Goal: Task Accomplishment & Management: Manage account settings

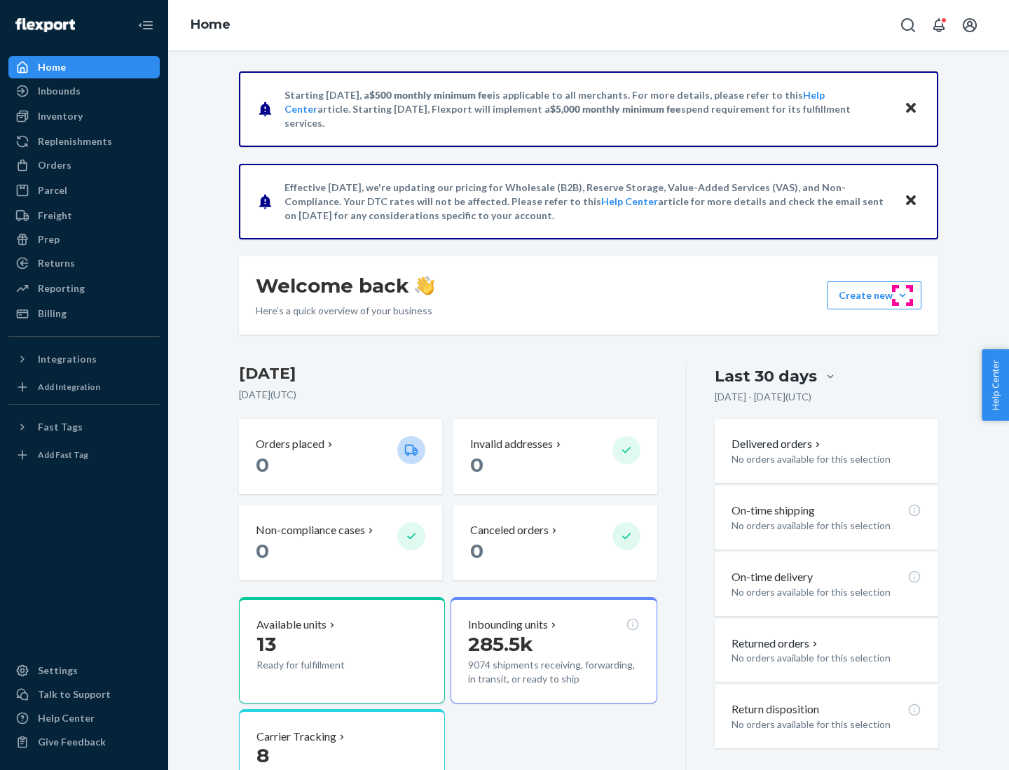
click at [902, 296] on button "Create new Create new inbound Create new order Create new product" at bounding box center [873, 296] width 95 height 28
click at [84, 91] on div "Inbounds" at bounding box center [84, 91] width 148 height 20
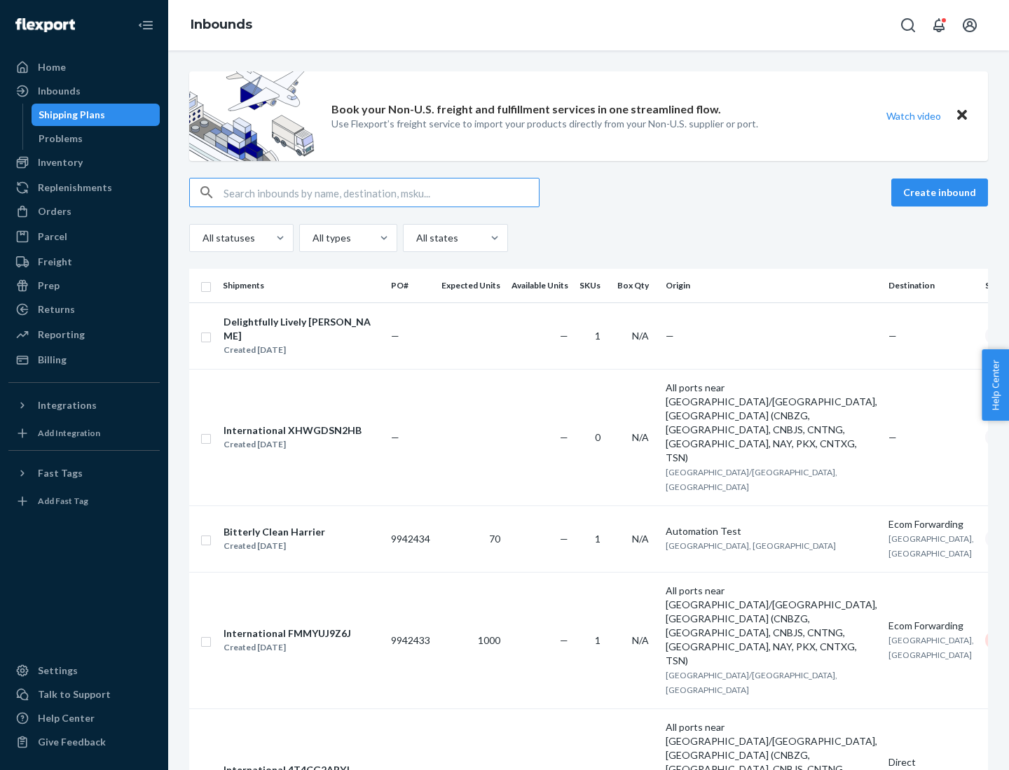
click at [941, 193] on button "Create inbound" at bounding box center [939, 193] width 97 height 28
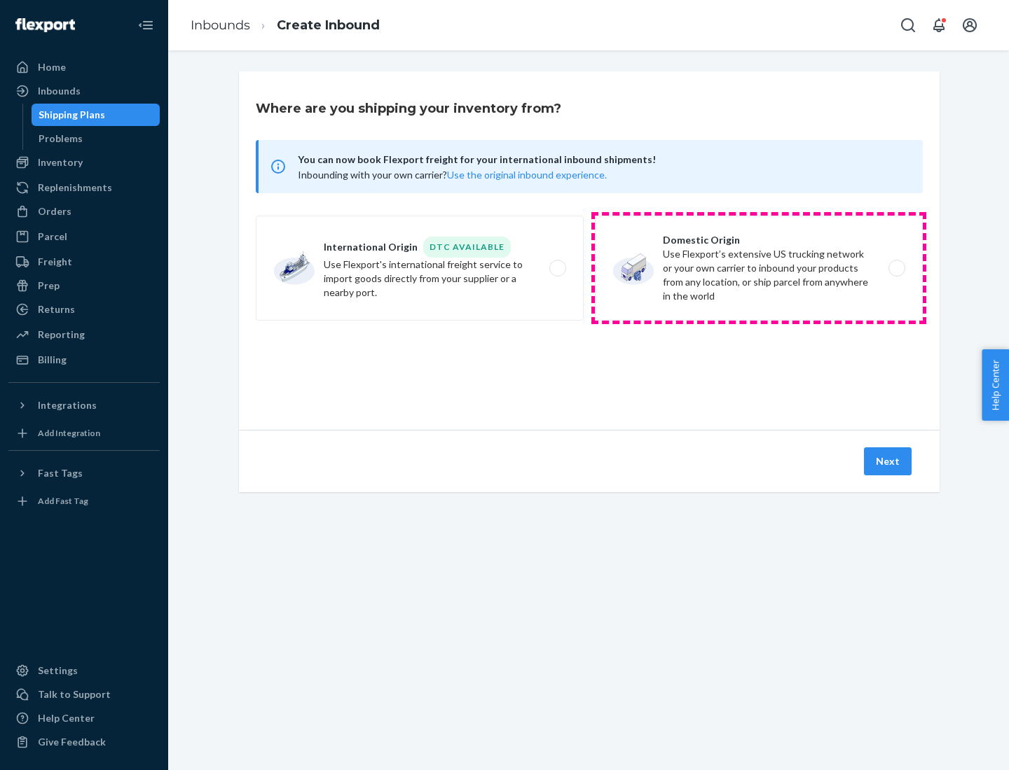
click at [758, 268] on label "Domestic Origin Use Flexport’s extensive US trucking network or your own carrie…" at bounding box center [759, 268] width 328 height 105
click at [896, 268] on input "Domestic Origin Use Flexport’s extensive US trucking network or your own carrie…" at bounding box center [900, 268] width 9 height 9
radio input "true"
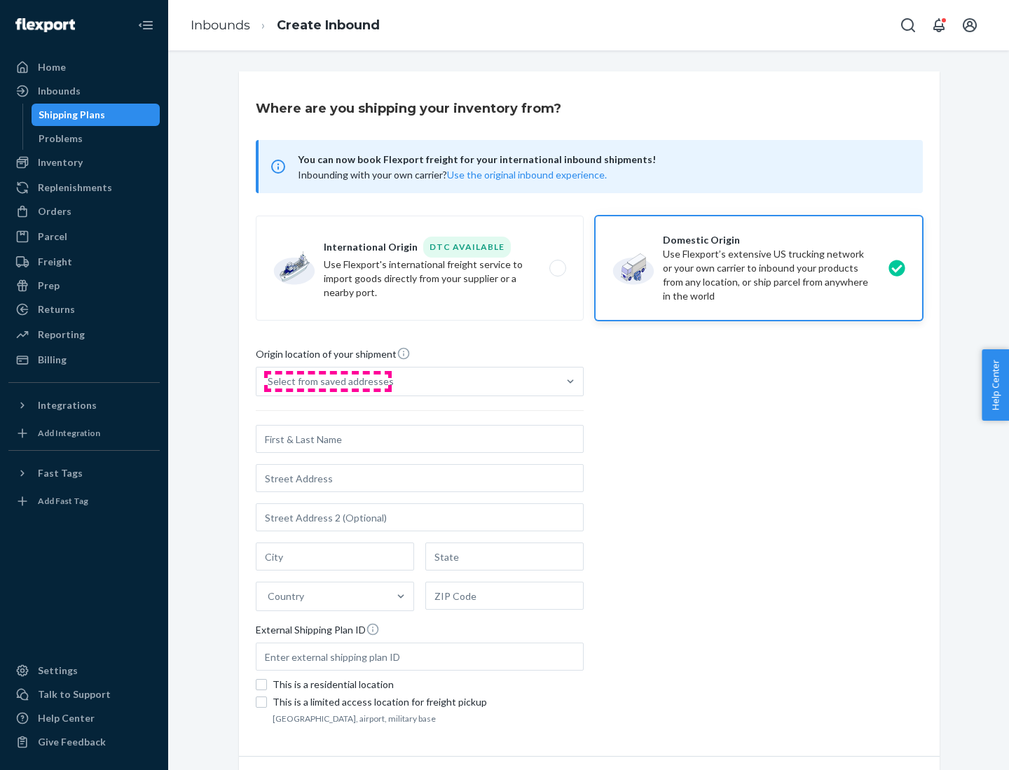
click at [327, 382] on div "Select from saved addresses" at bounding box center [331, 382] width 126 height 14
click at [269, 382] on input "Select from saved addresses" at bounding box center [268, 382] width 1 height 14
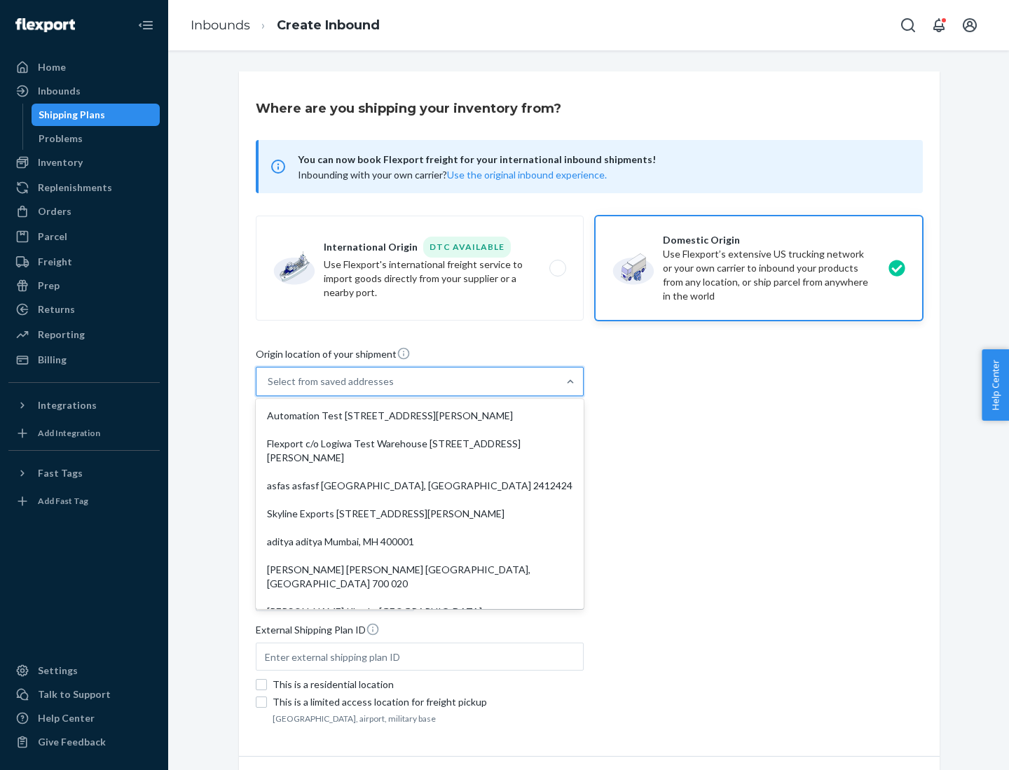
scroll to position [6, 0]
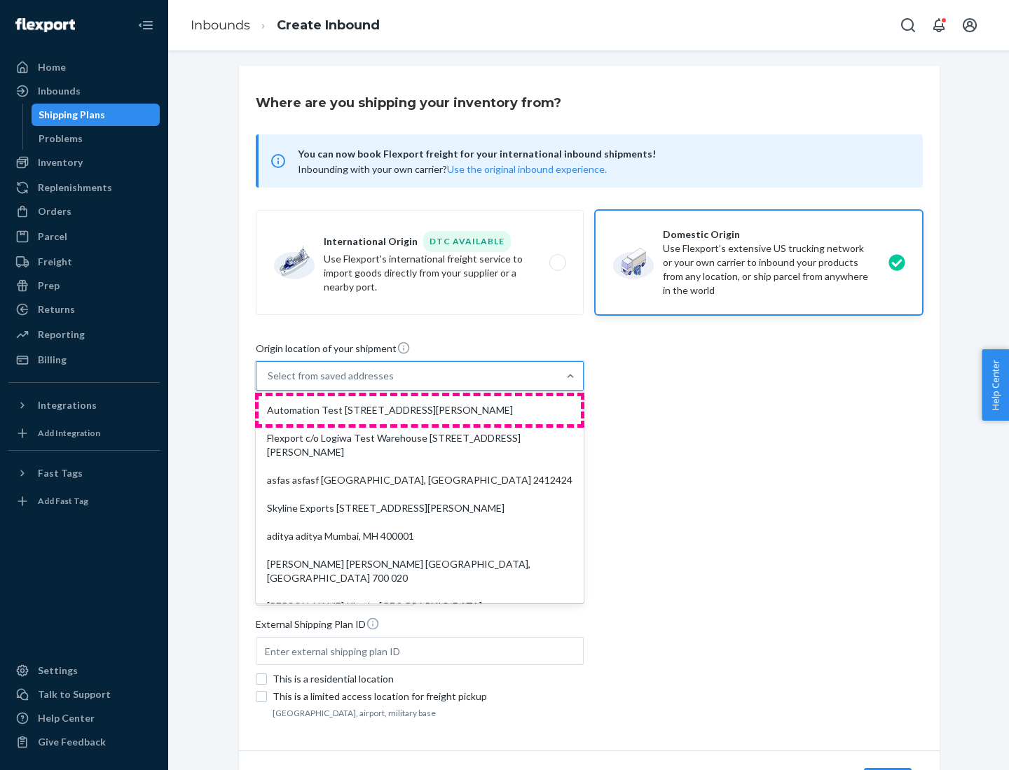
click at [420, 410] on div "Automation Test [STREET_ADDRESS][PERSON_NAME]" at bounding box center [419, 410] width 322 height 28
click at [269, 383] on input "option Automation Test [STREET_ADDRESS][PERSON_NAME]. 9 results available. Use …" at bounding box center [268, 376] width 1 height 14
type input "Automation Test"
type input "9th Floor"
type input "[GEOGRAPHIC_DATA]"
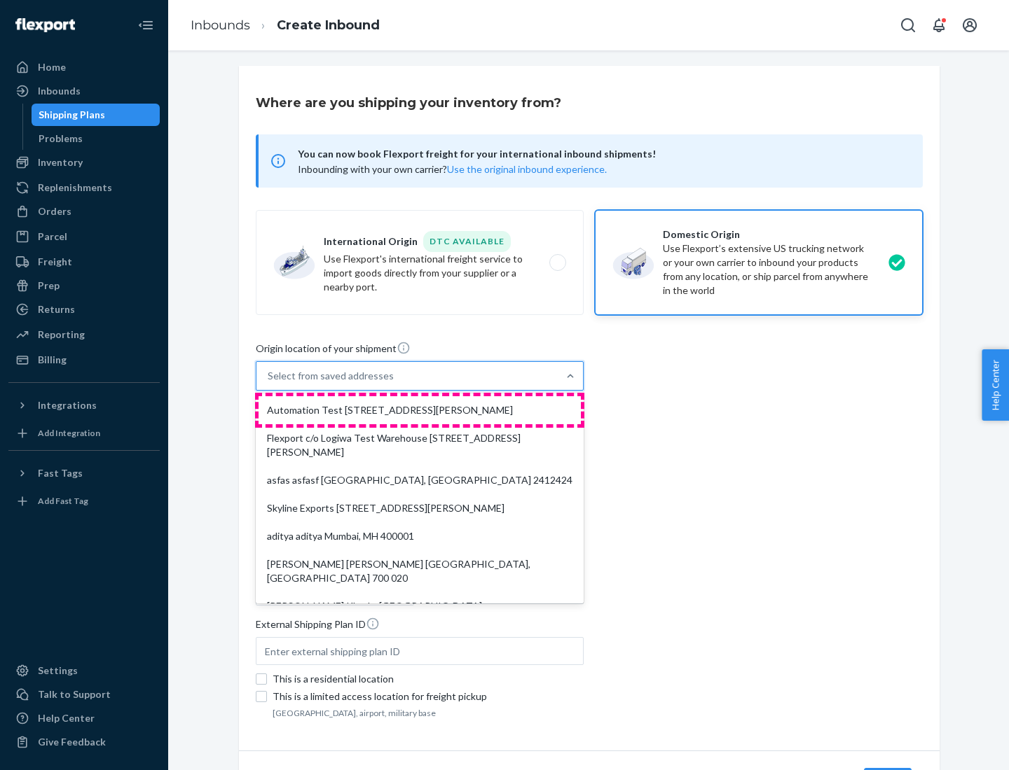
type input "CA"
type input "94104"
type input "[STREET_ADDRESS][PERSON_NAME]"
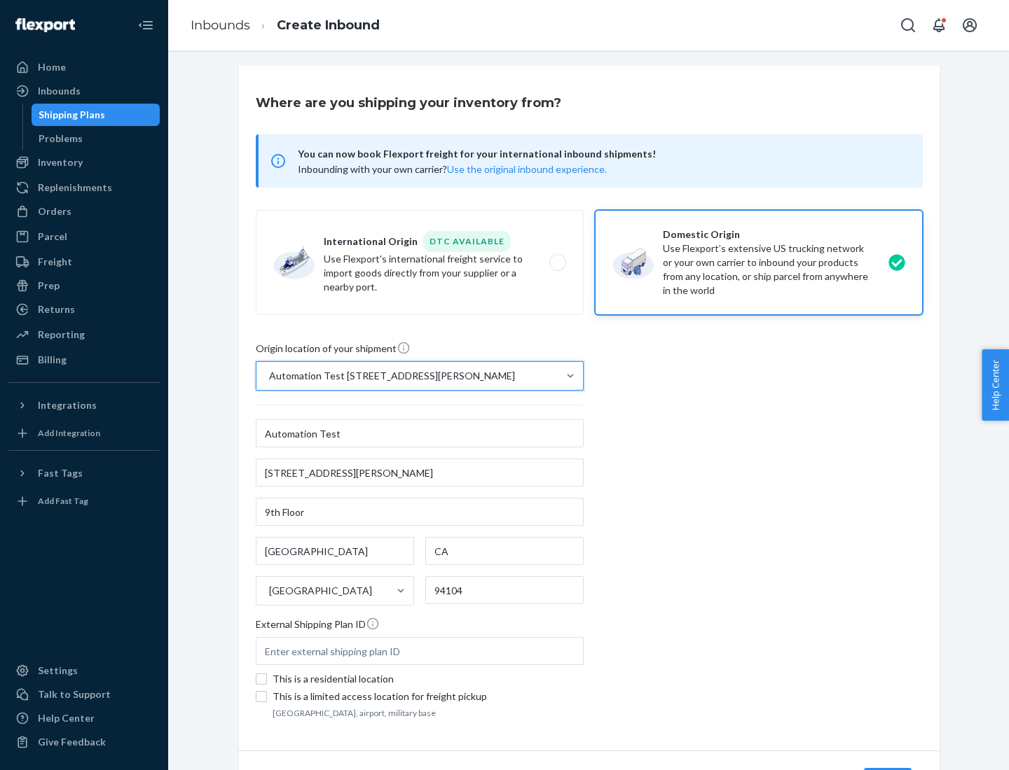
scroll to position [82, 0]
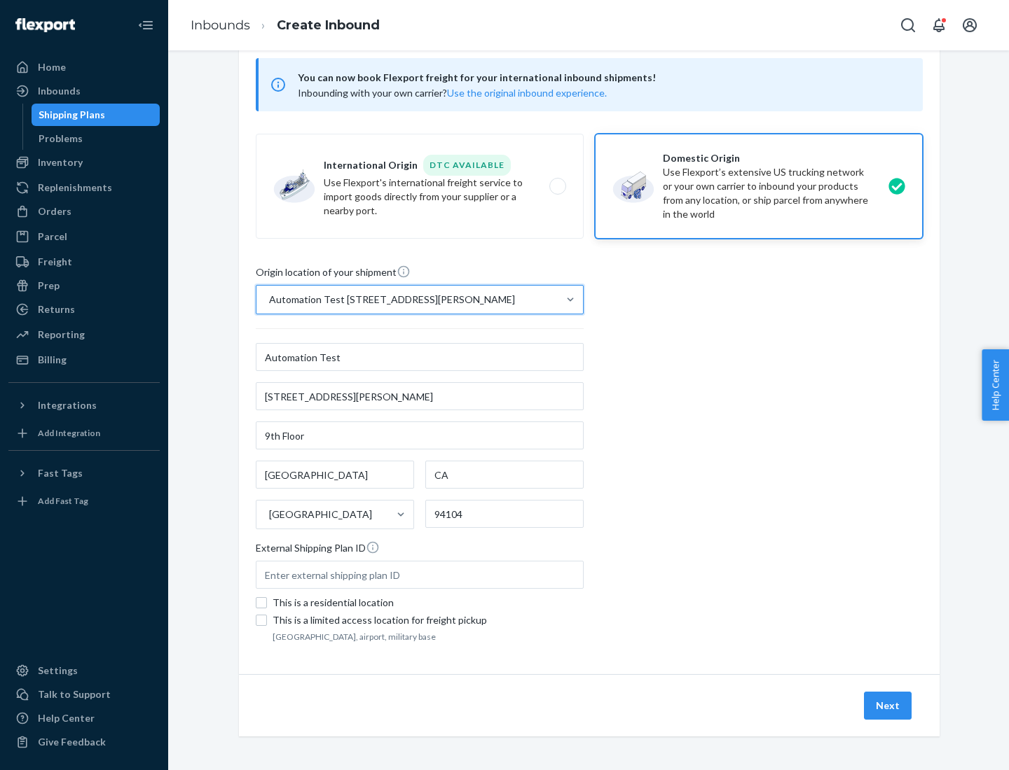
click at [888, 706] on button "Next" at bounding box center [888, 706] width 48 height 28
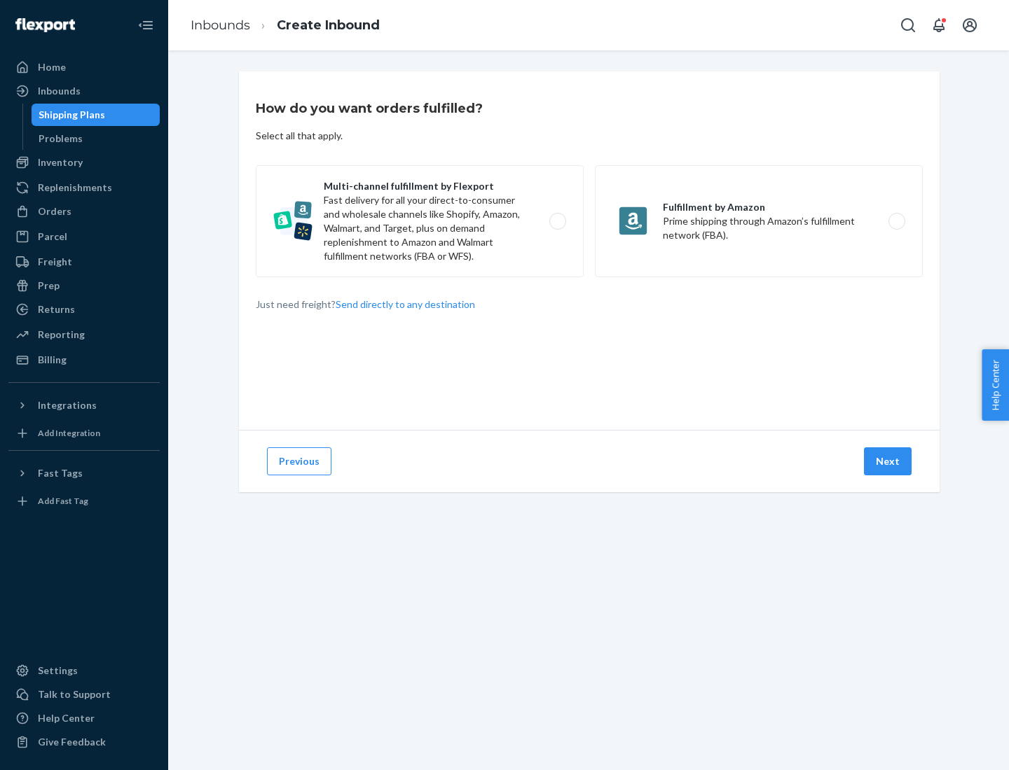
click at [420, 221] on label "Multi-channel fulfillment by Flexport Fast delivery for all your direct-to-cons…" at bounding box center [420, 221] width 328 height 112
click at [557, 221] on input "Multi-channel fulfillment by Flexport Fast delivery for all your direct-to-cons…" at bounding box center [561, 221] width 9 height 9
radio input "true"
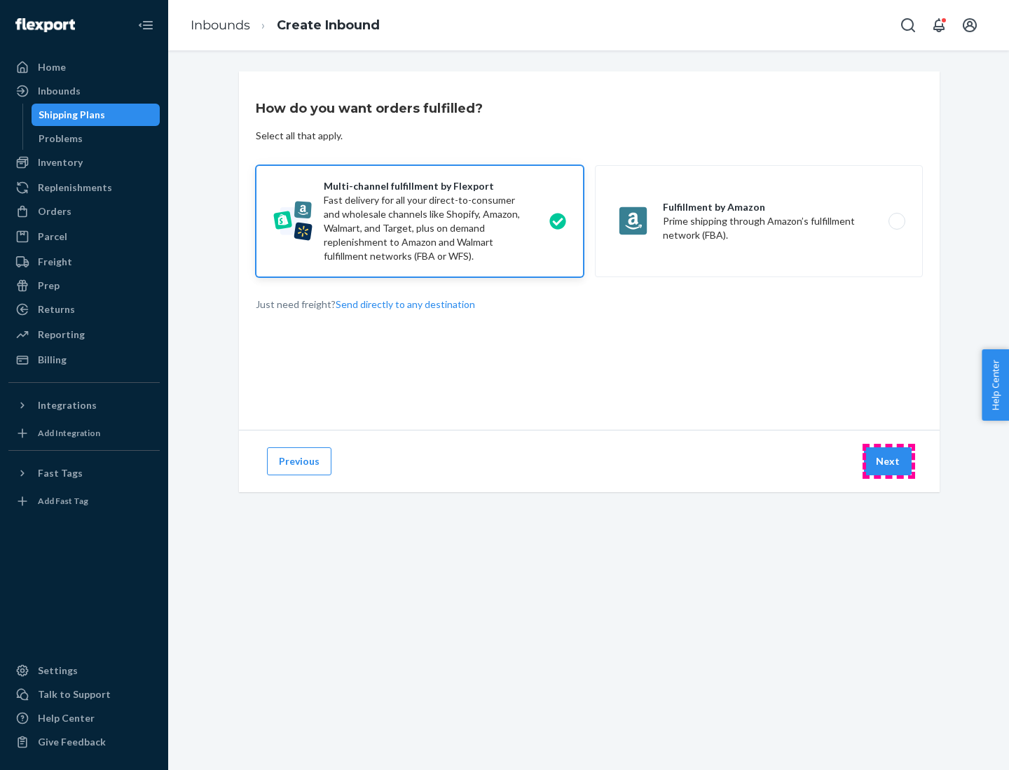
click at [888, 462] on button "Next" at bounding box center [888, 462] width 48 height 28
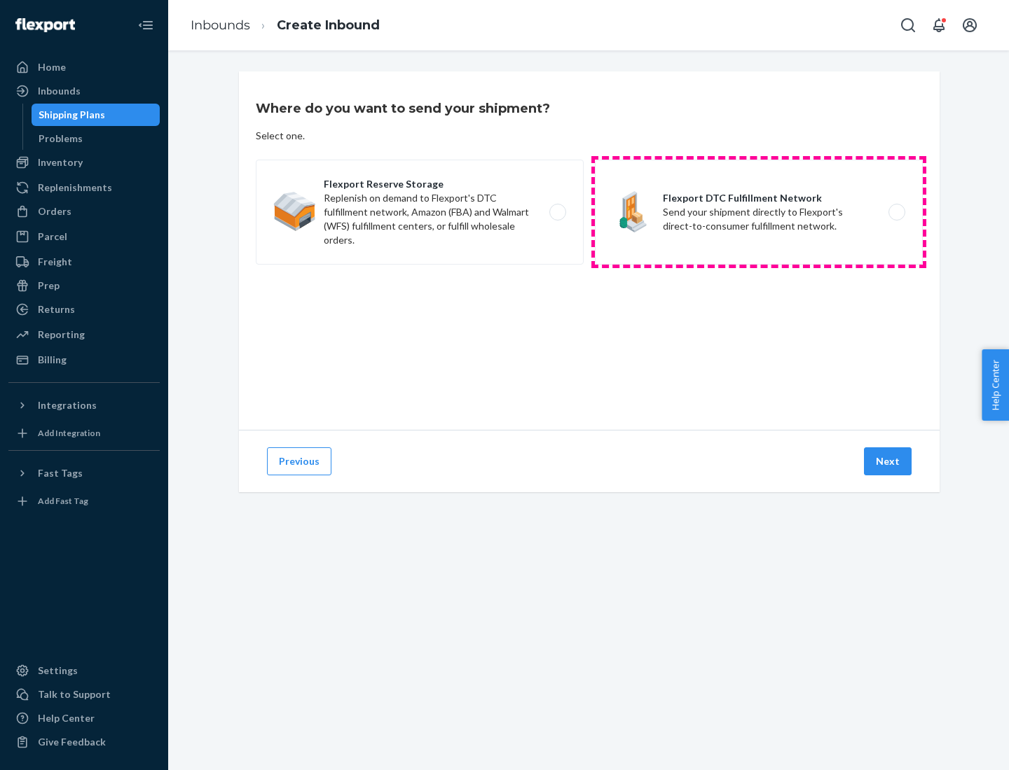
click at [758, 212] on label "Flexport DTC Fulfillment Network Send your shipment directly to Flexport's dire…" at bounding box center [759, 212] width 328 height 105
click at [896, 212] on input "Flexport DTC Fulfillment Network Send your shipment directly to Flexport's dire…" at bounding box center [900, 212] width 9 height 9
radio input "true"
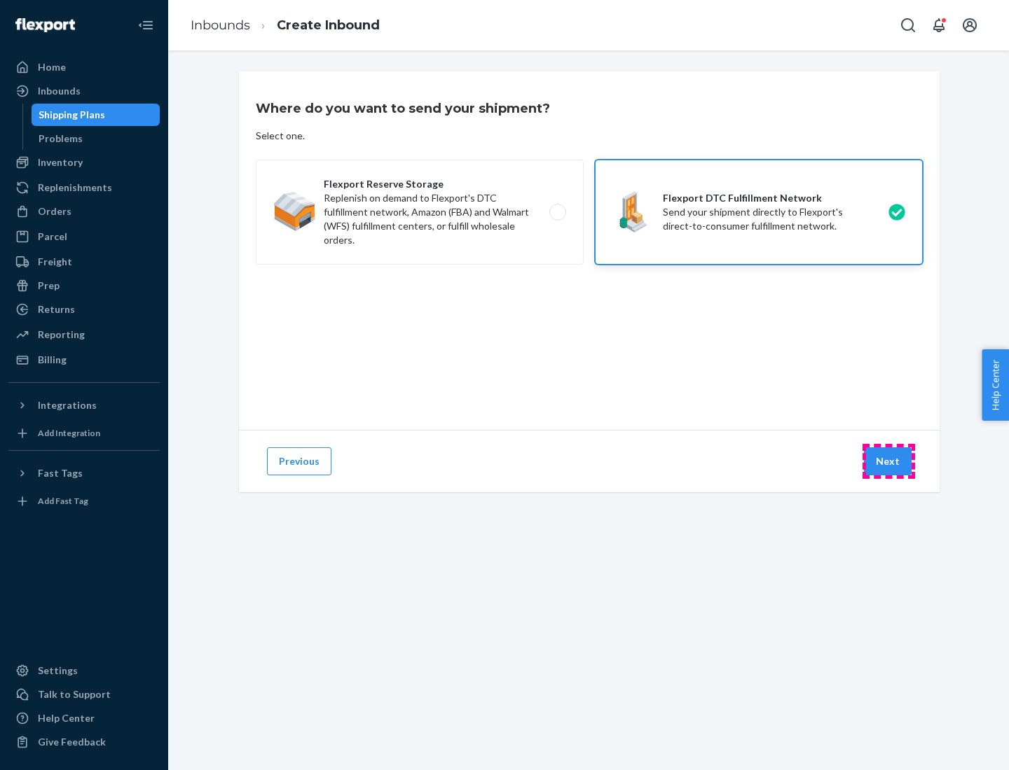
click at [888, 462] on button "Next" at bounding box center [888, 462] width 48 height 28
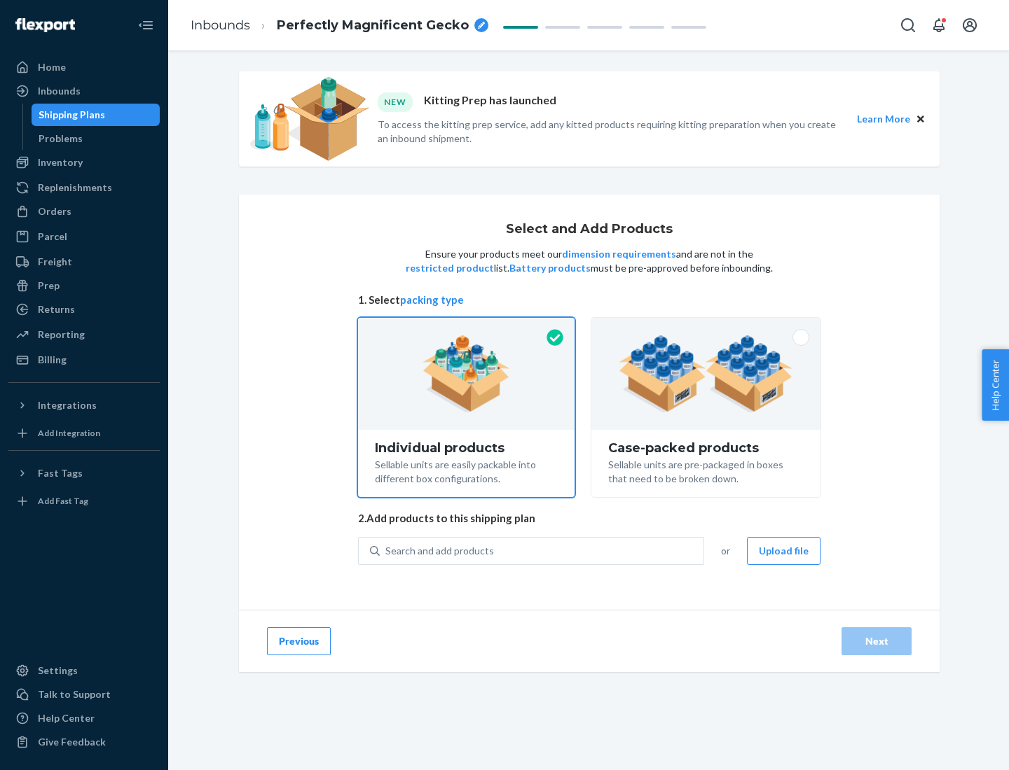
click at [706, 374] on img at bounding box center [705, 373] width 174 height 77
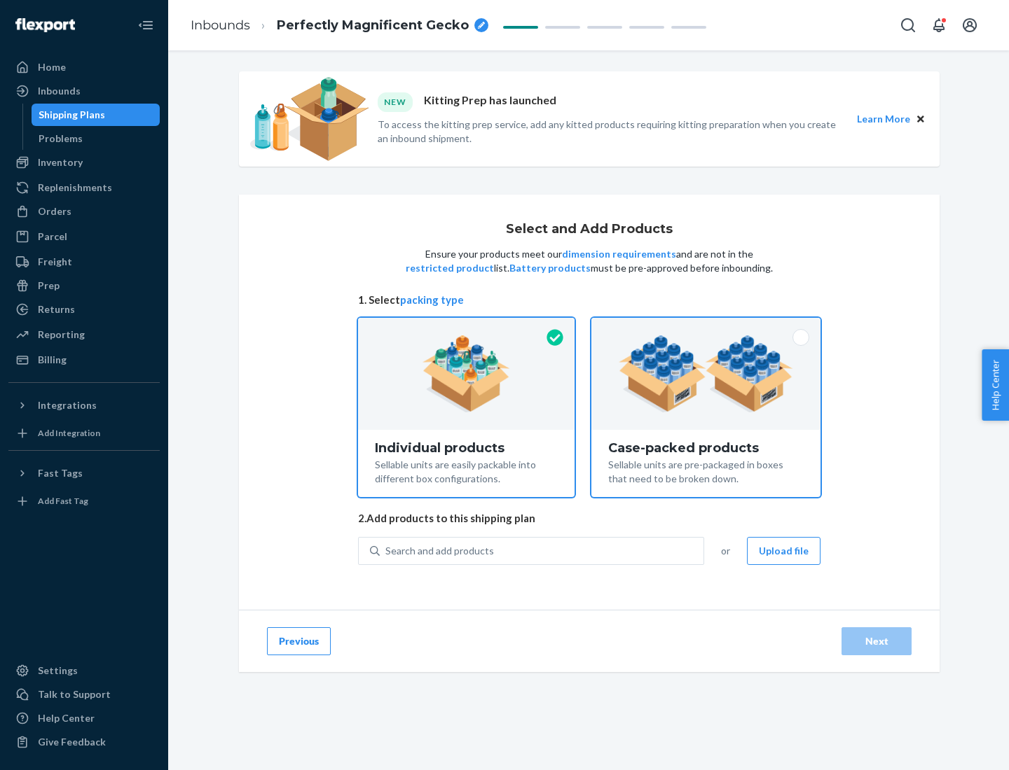
click at [706, 327] on input "Case-packed products Sellable units are pre-packaged in boxes that need to be b…" at bounding box center [705, 322] width 9 height 9
radio input "true"
radio input "false"
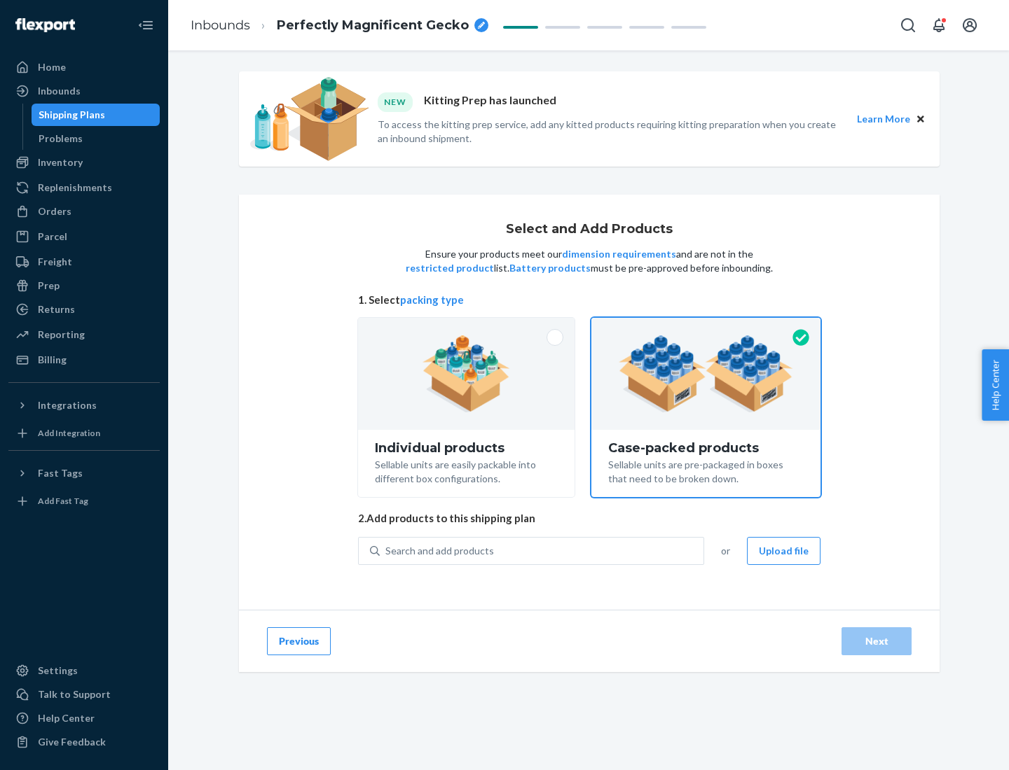
click at [542, 550] on div "Search and add products" at bounding box center [542, 551] width 324 height 25
click at [387, 550] on input "Search and add products" at bounding box center [385, 551] width 1 height 14
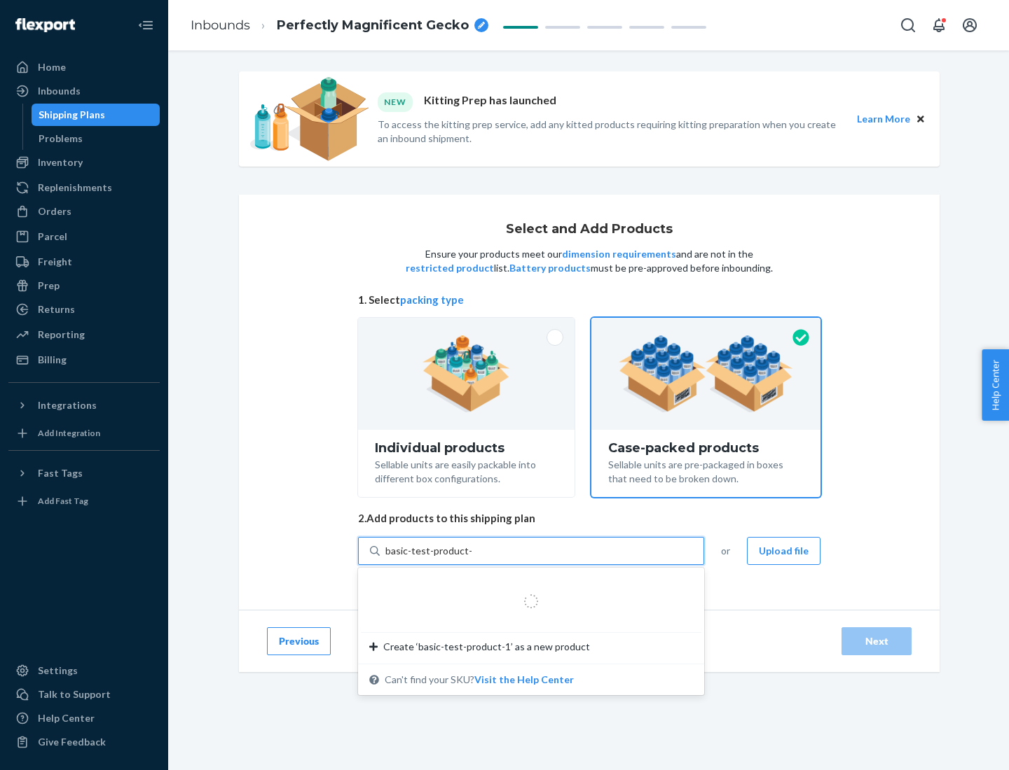
type input "basic-test-product-1"
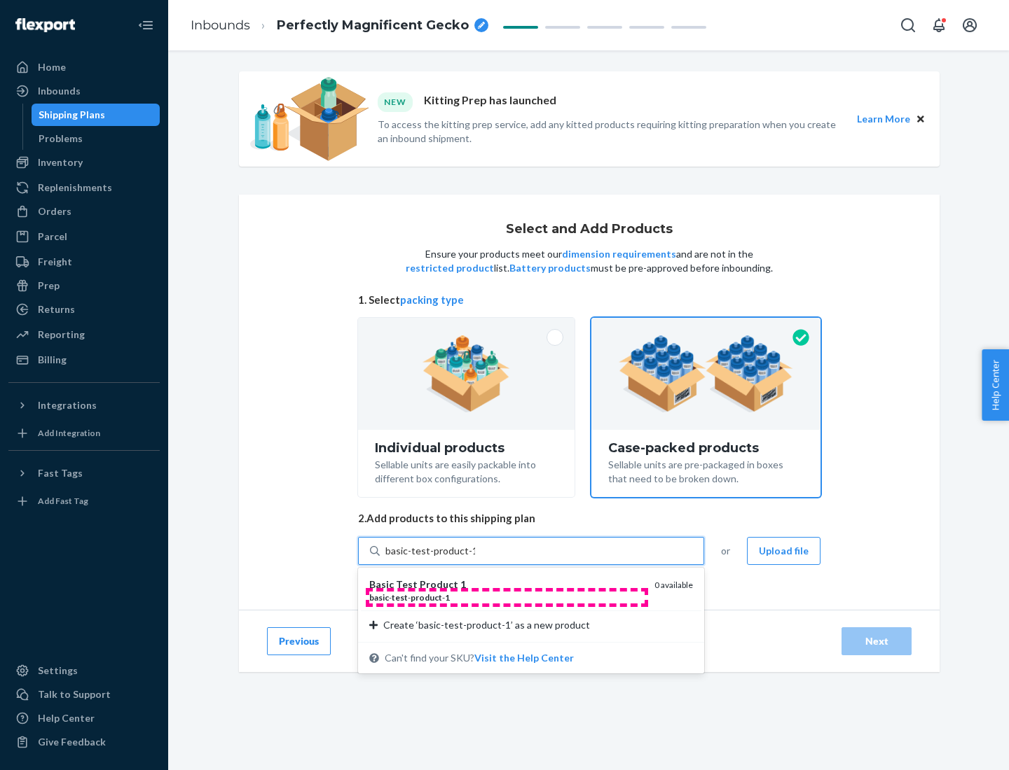
click at [506, 597] on div "basic - test - product - 1" at bounding box center [506, 598] width 274 height 12
click at [475, 558] on input "basic-test-product-1" at bounding box center [430, 551] width 90 height 14
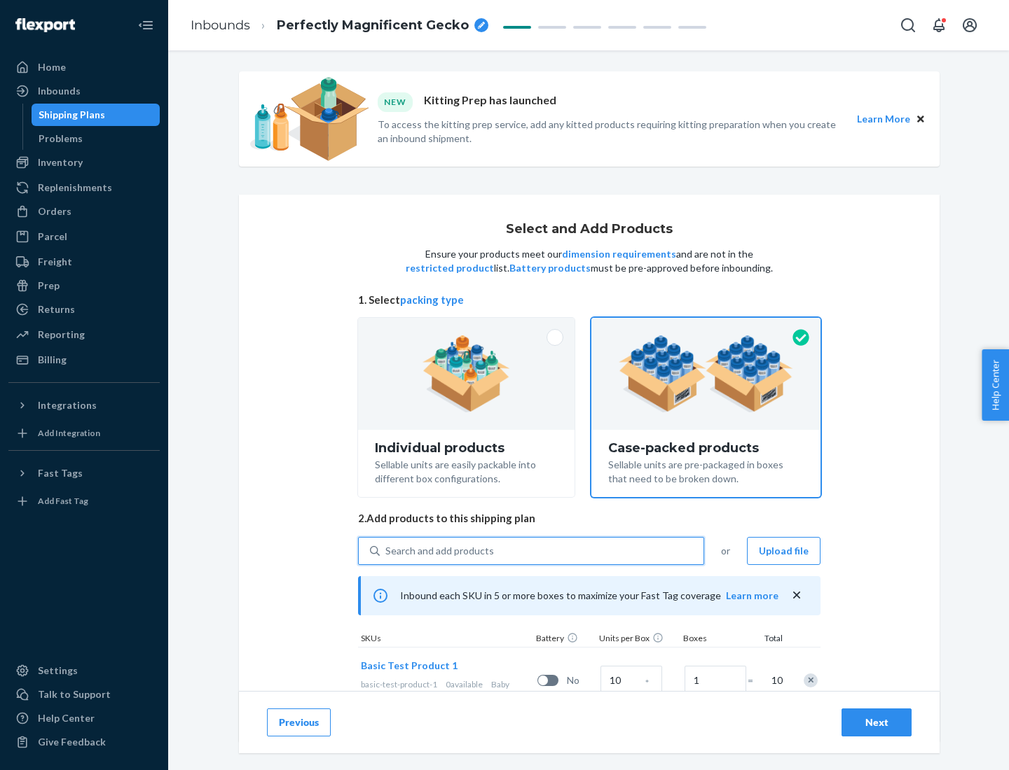
scroll to position [50, 0]
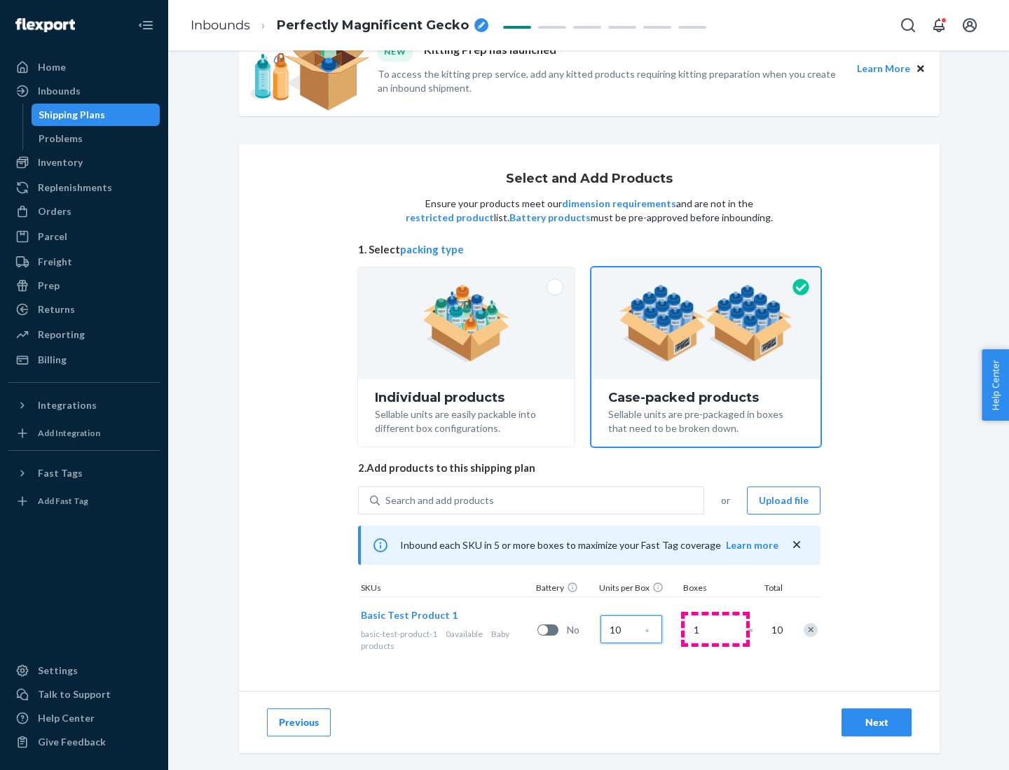
type input "10"
type input "7"
click at [876, 723] on div "Next" at bounding box center [876, 723] width 46 height 14
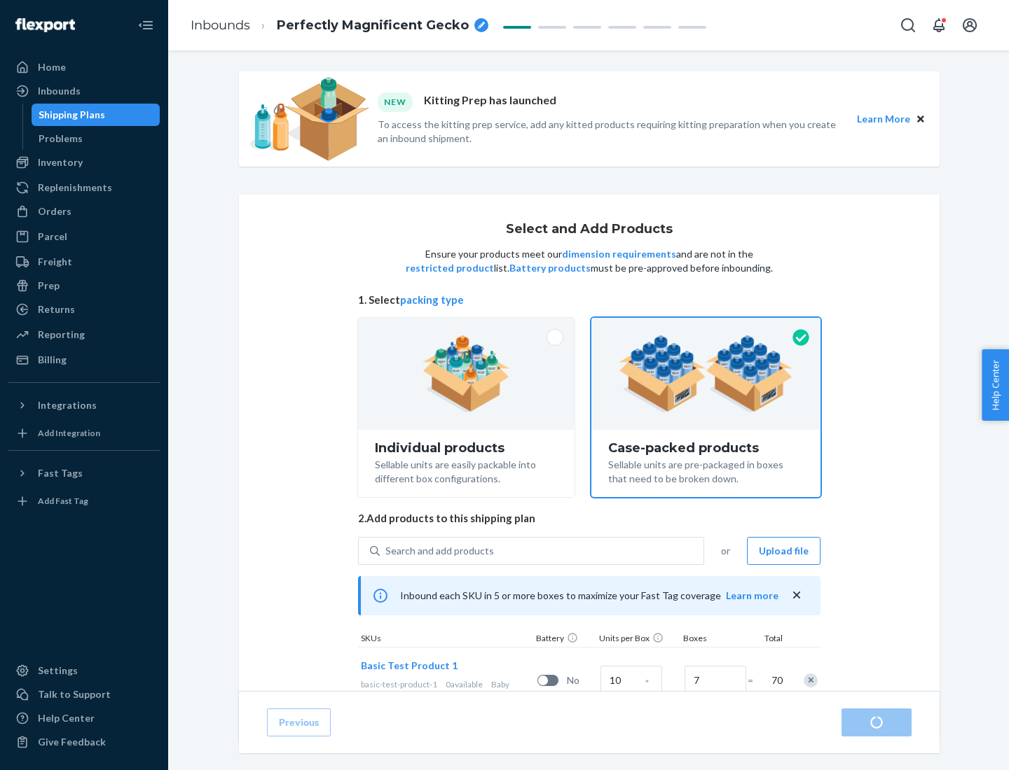
radio input "true"
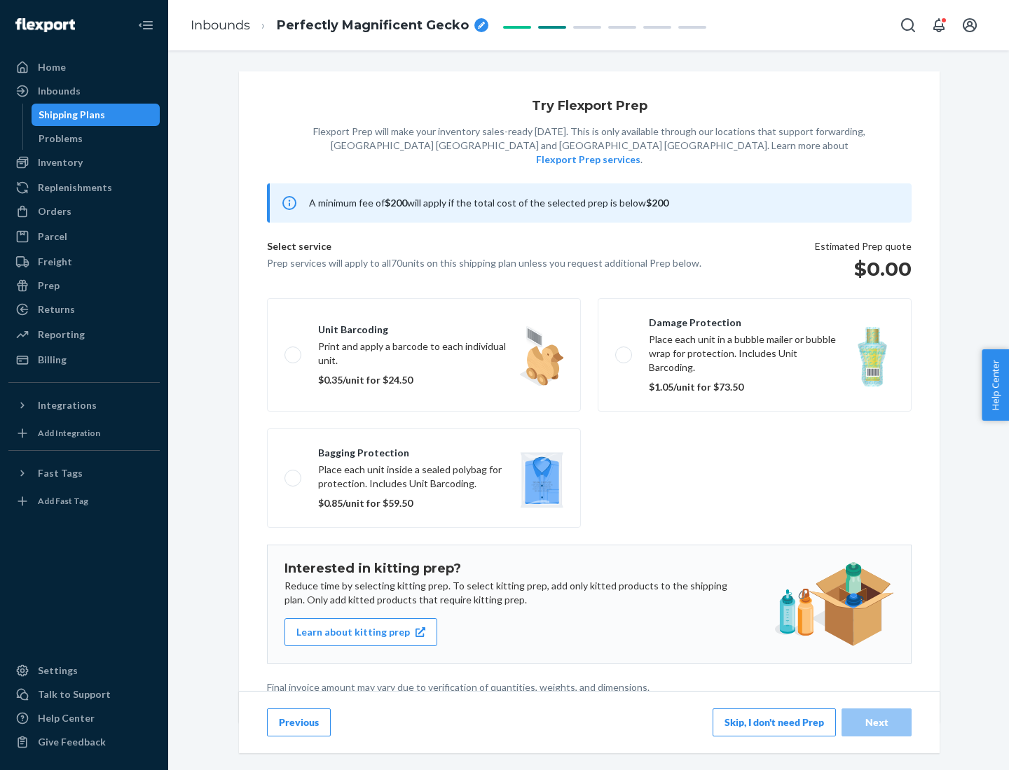
scroll to position [4, 0]
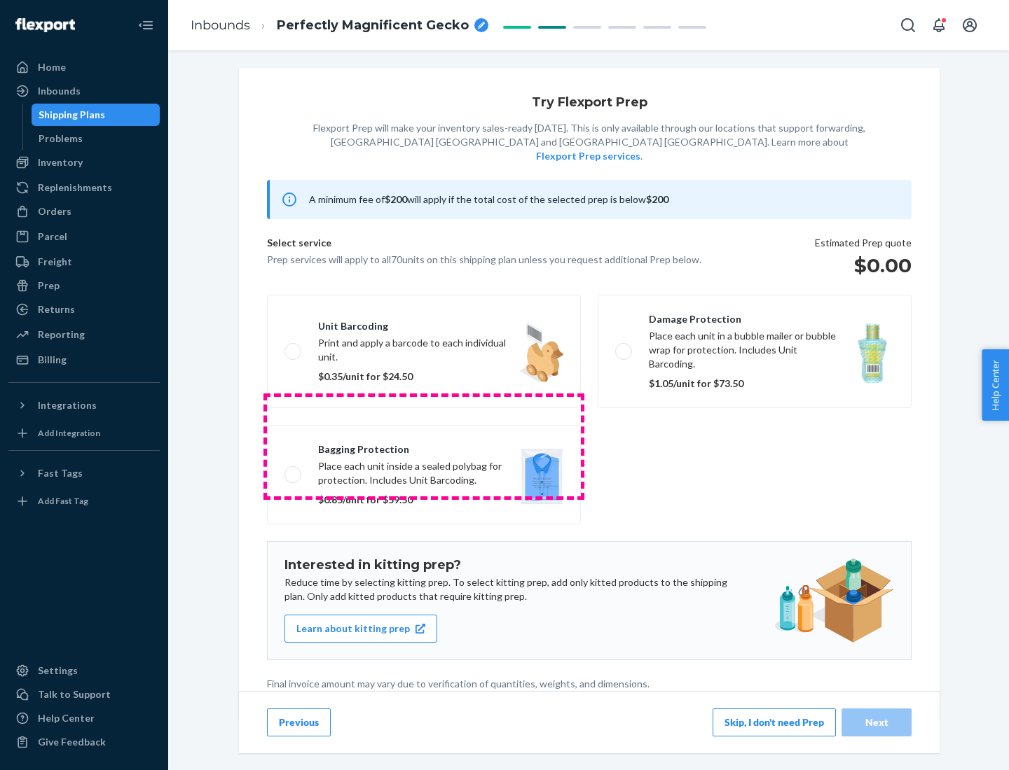
click at [424, 446] on label "Bagging protection Place each unit inside a sealed polybag for protection. Incl…" at bounding box center [424, 474] width 314 height 99
click at [293, 470] on input "Bagging protection Place each unit inside a sealed polybag for protection. Incl…" at bounding box center [288, 474] width 9 height 9
checkbox input "true"
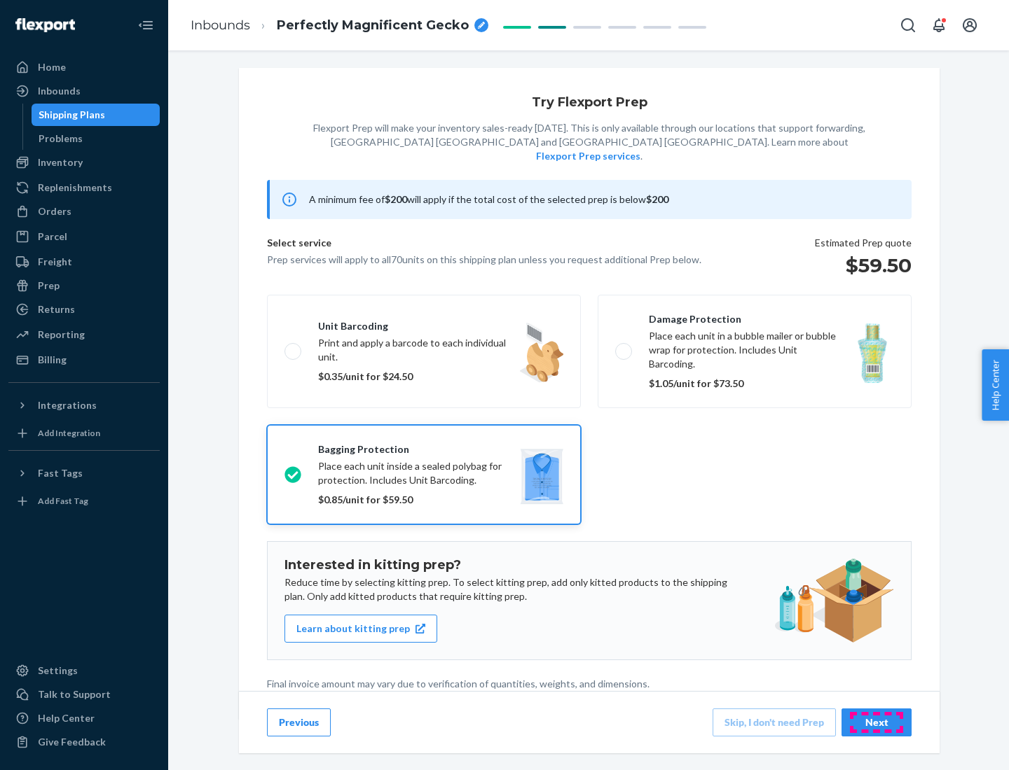
click at [876, 722] on div "Next" at bounding box center [876, 723] width 46 height 14
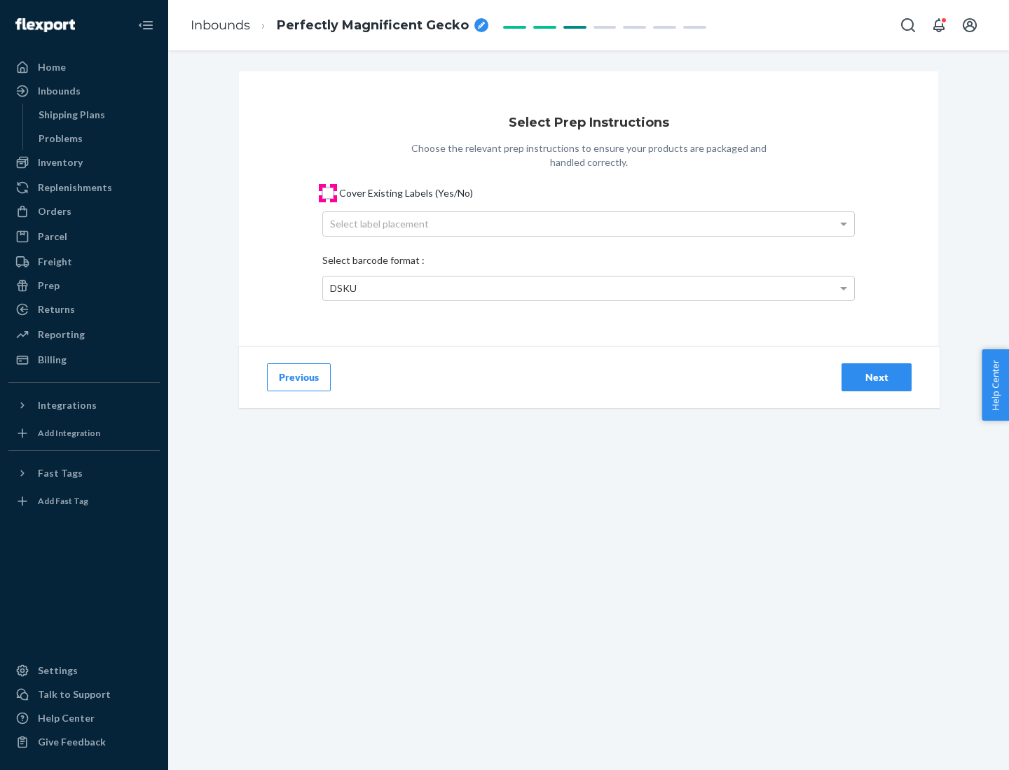
click at [328, 193] on input "Cover Existing Labels (Yes/No)" at bounding box center [327, 193] width 11 height 11
checkbox input "true"
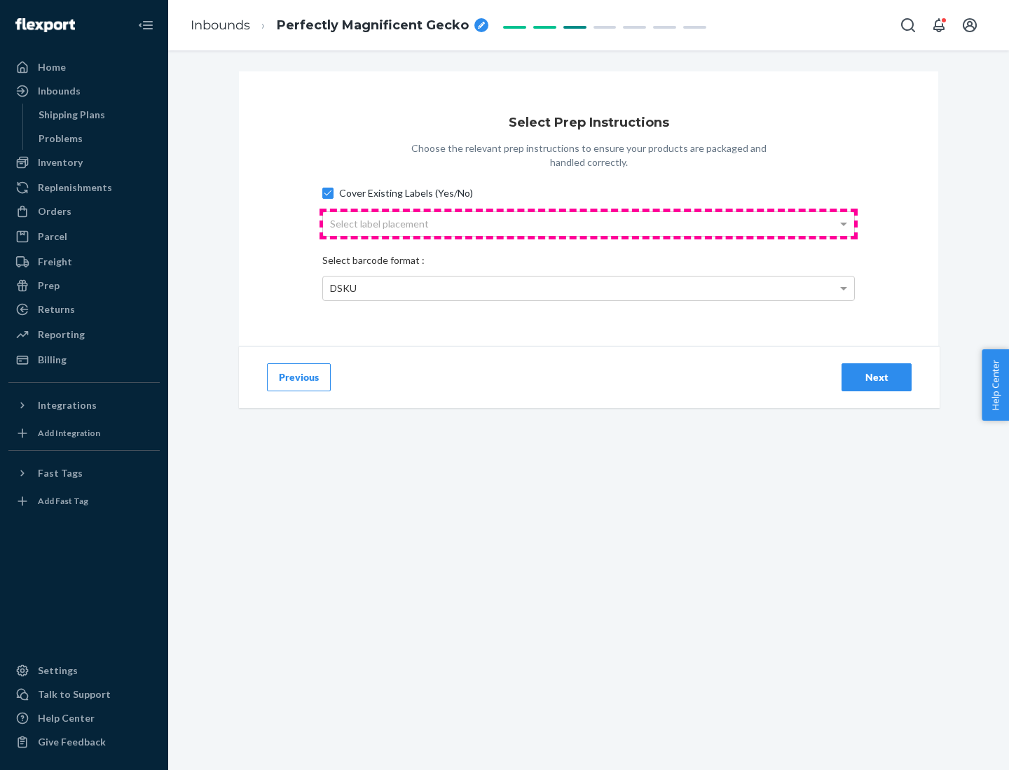
click at [588, 223] on div "Select label placement" at bounding box center [588, 224] width 531 height 24
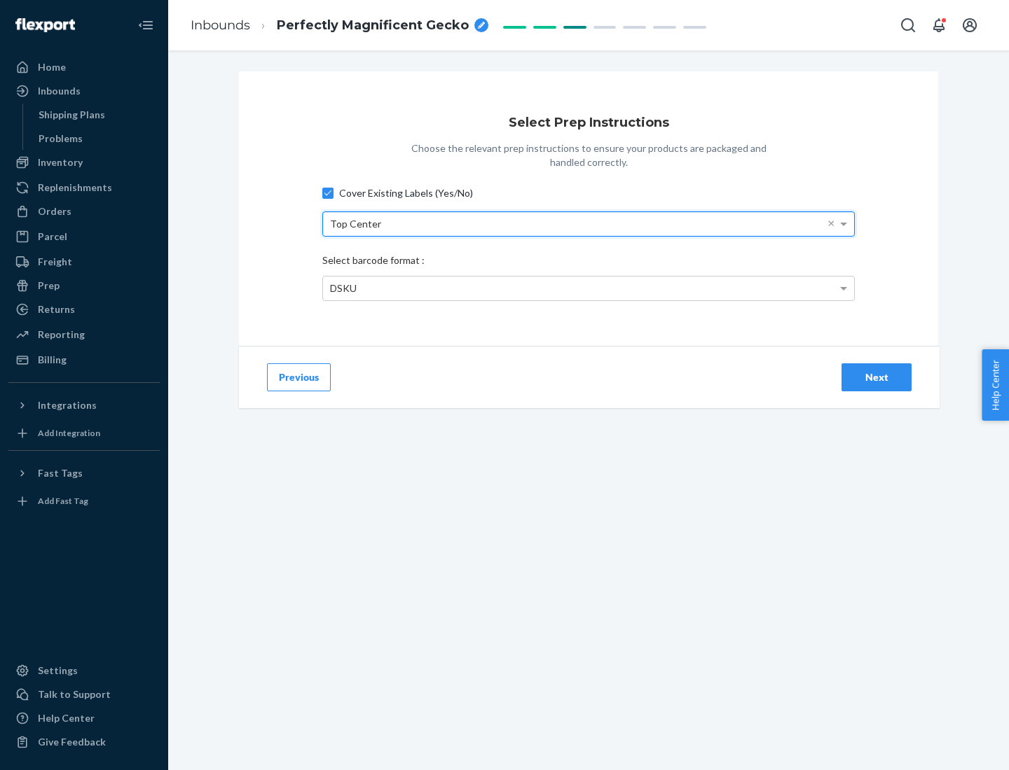
click at [588, 288] on div "DSKU" at bounding box center [588, 289] width 531 height 24
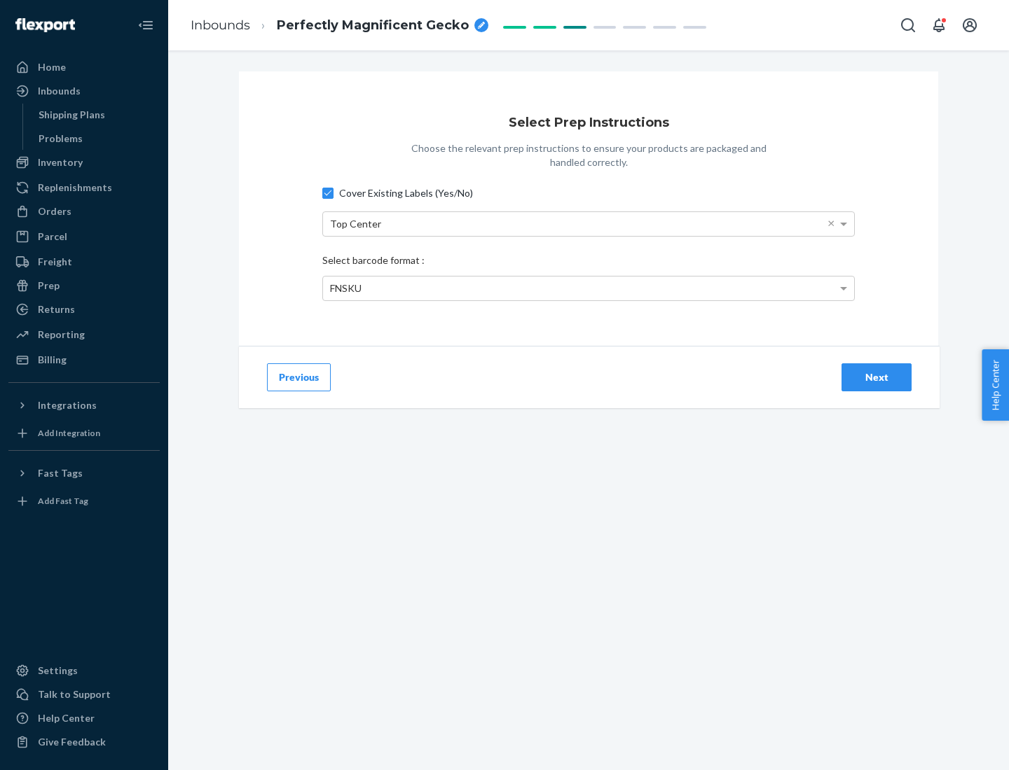
click at [876, 377] on div "Next" at bounding box center [876, 377] width 46 height 14
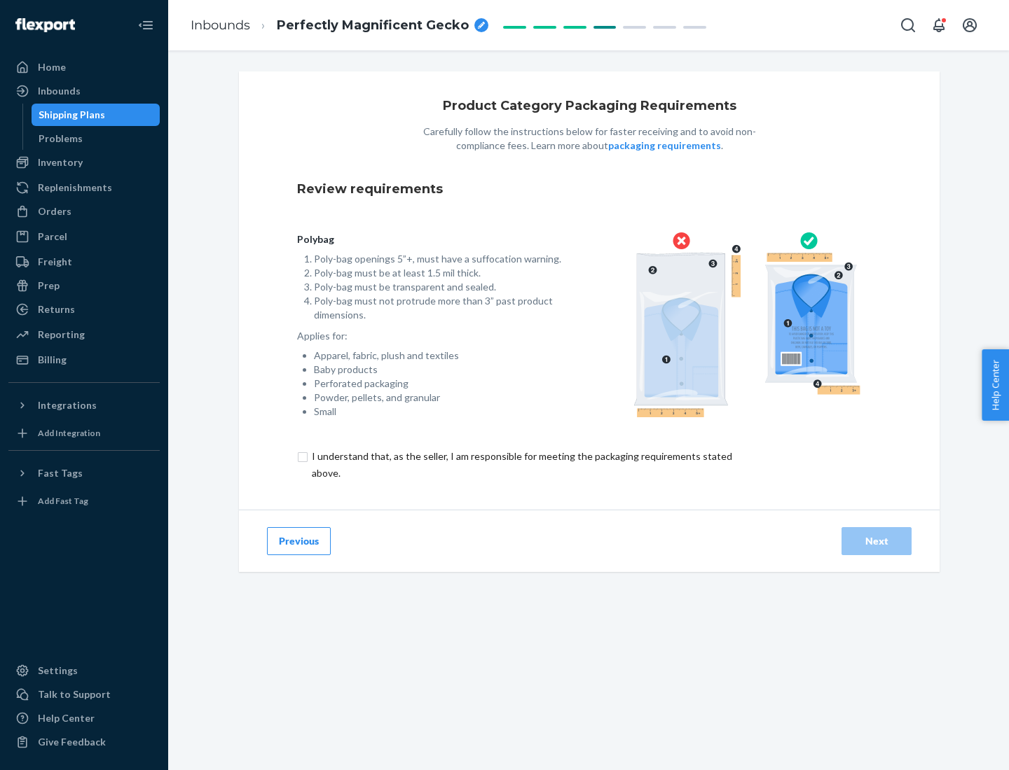
click at [520, 464] on input "checkbox" at bounding box center [530, 465] width 466 height 34
checkbox input "true"
click at [876, 541] on div "Next" at bounding box center [876, 541] width 46 height 14
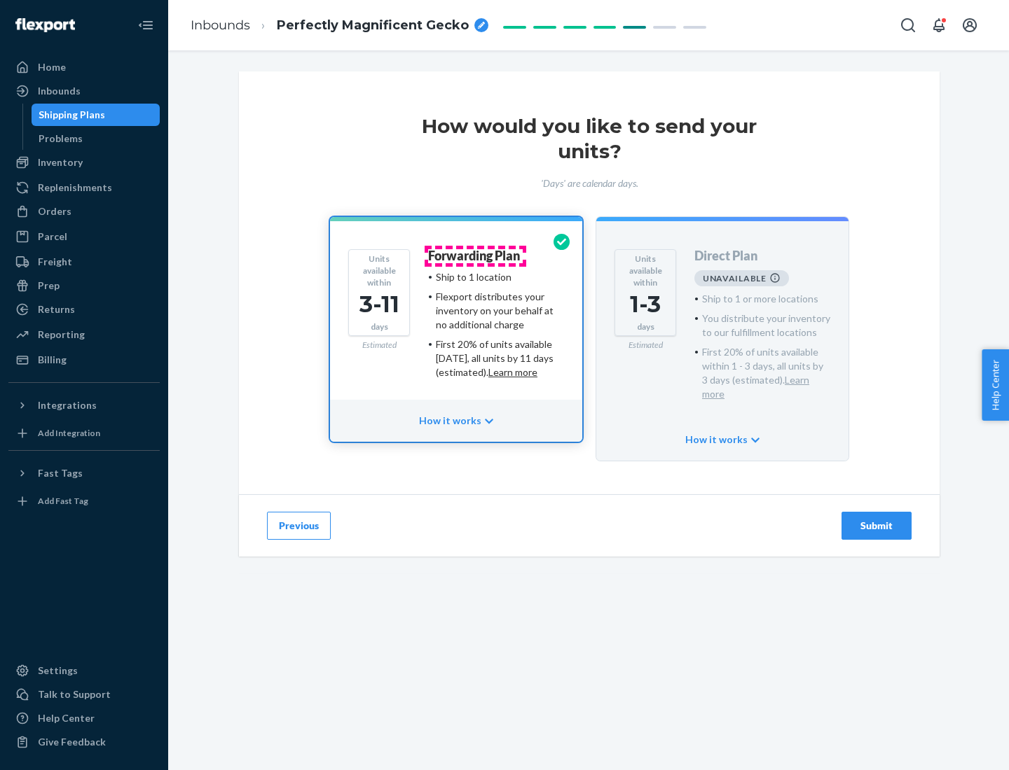
click at [475, 256] on h4 "Forwarding Plan" at bounding box center [474, 256] width 92 height 14
click at [876, 519] on div "Submit" at bounding box center [876, 526] width 46 height 14
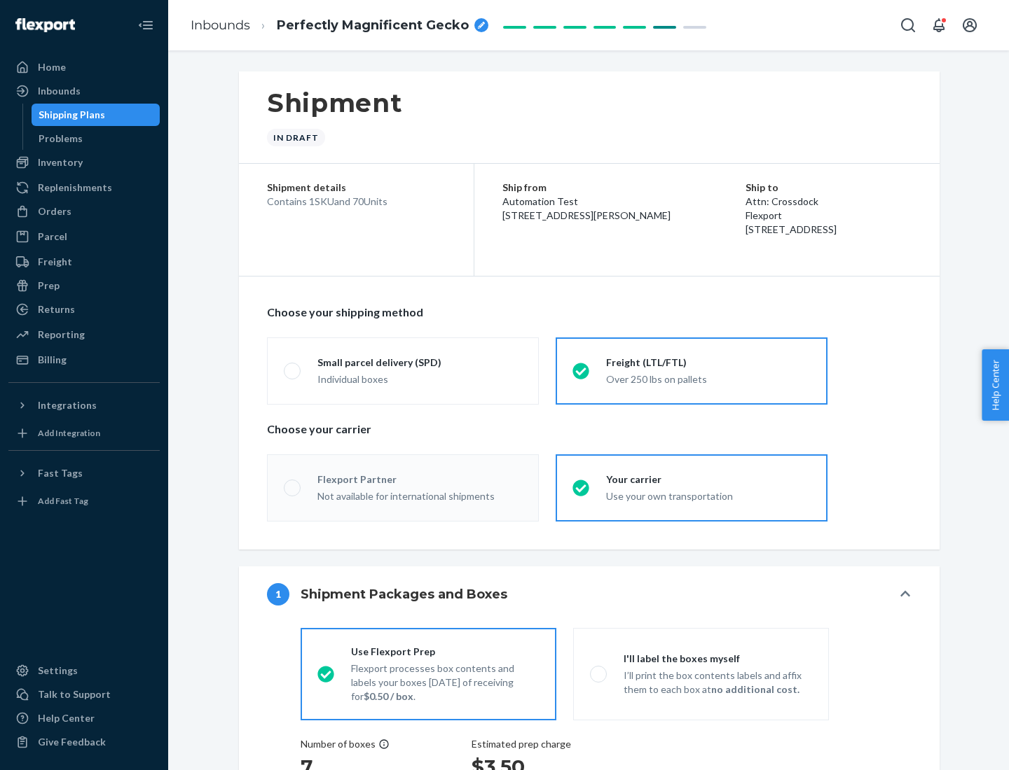
radio input "true"
radio input "false"
radio input "true"
radio input "false"
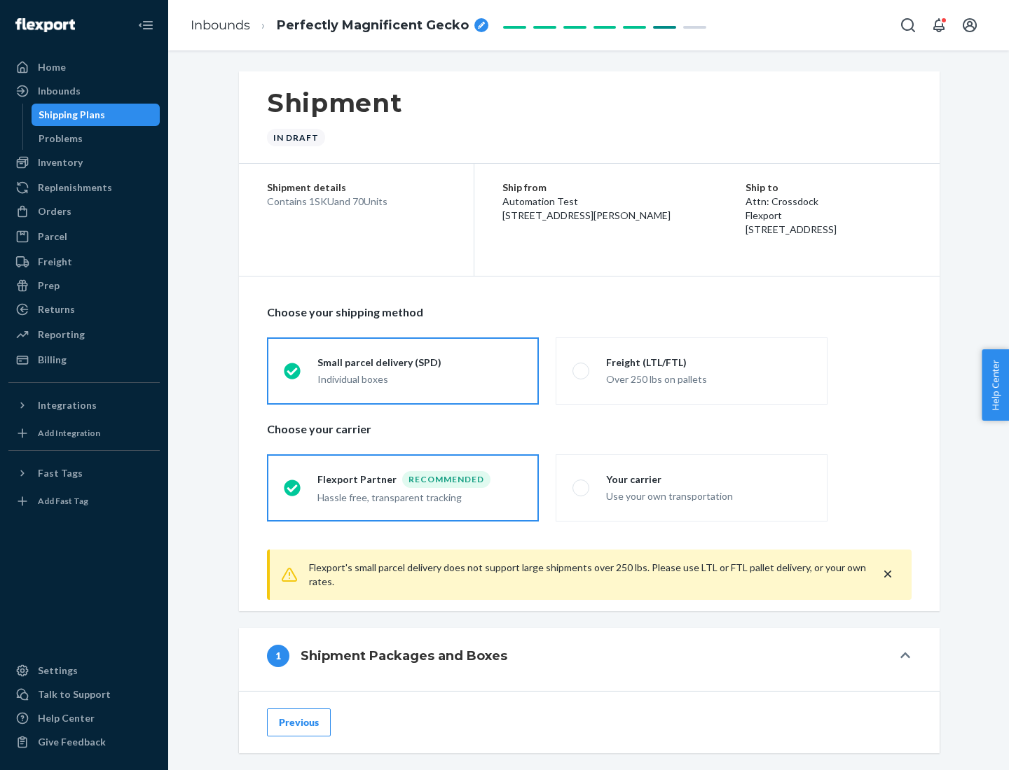
click at [691, 370] on div "Over 250 lbs on pallets" at bounding box center [708, 378] width 205 height 17
click at [581, 370] on input "Freight (LTL/FTL) Over 250 lbs on pallets" at bounding box center [576, 370] width 9 height 9
radio input "true"
radio input "false"
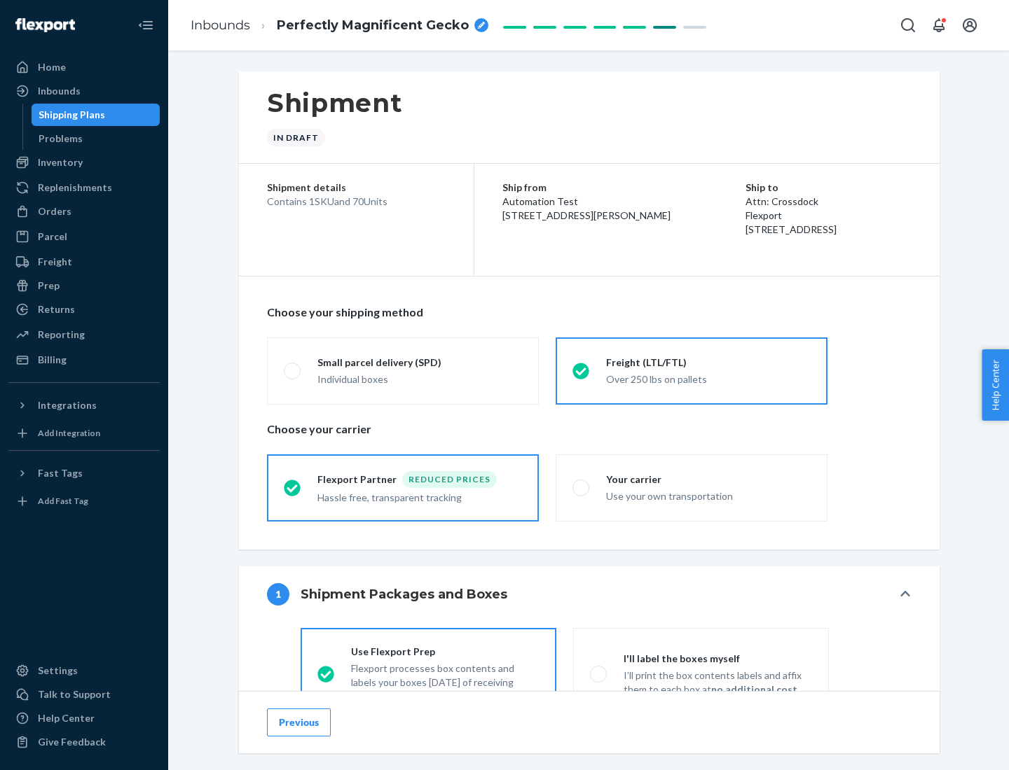
scroll to position [78, 0]
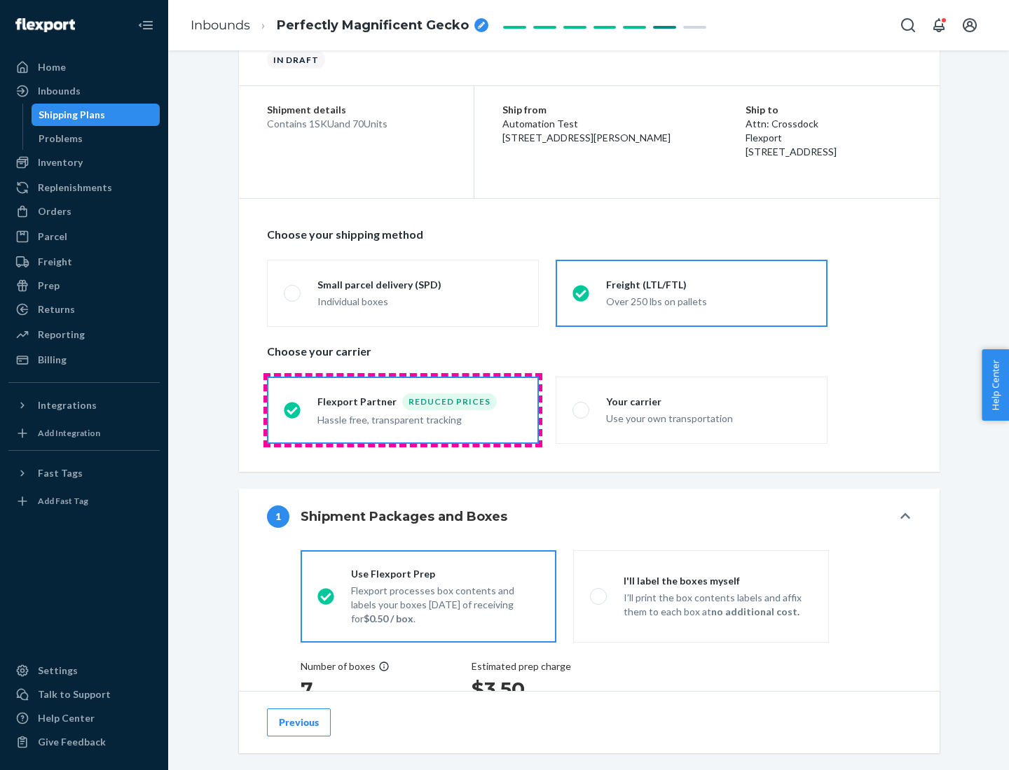
click at [403, 410] on div "Hassle free, transparent tracking" at bounding box center [419, 418] width 205 height 17
click at [293, 410] on input "Flexport Partner Reduced prices Hassle free, transparent tracking" at bounding box center [288, 410] width 9 height 9
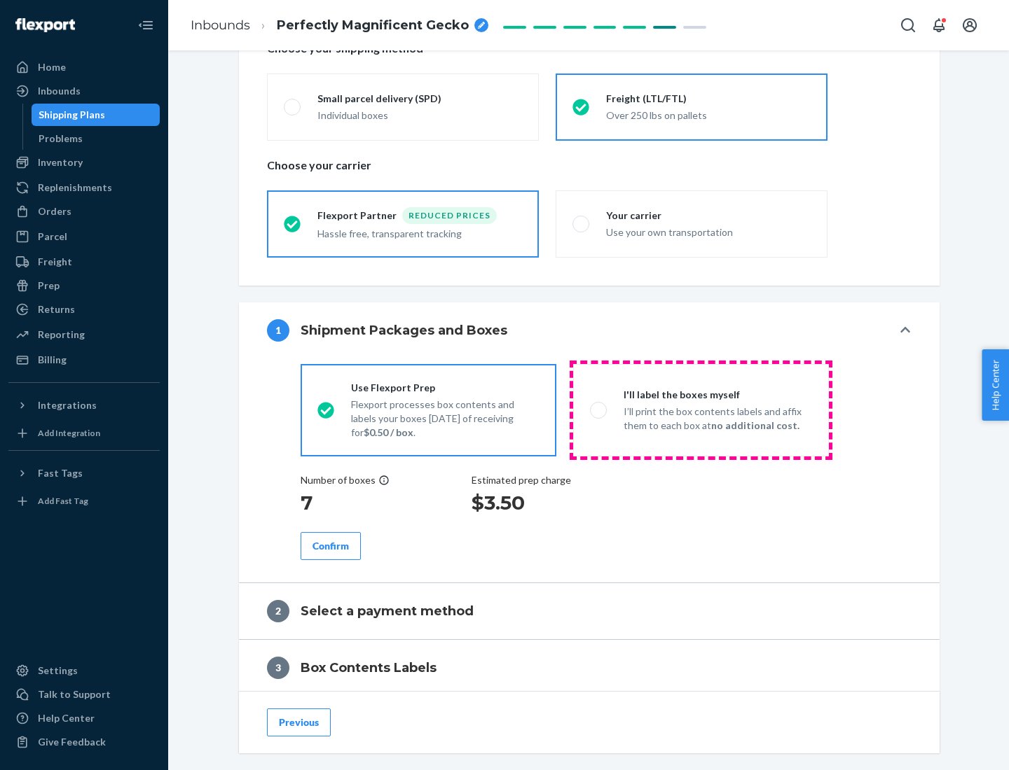
click at [700, 410] on p "I’ll print the box contents labels and affix them to each box at no additional …" at bounding box center [717, 419] width 188 height 28
click at [599, 410] on input "I'll label the boxes myself I’ll print the box contents labels and affix them t…" at bounding box center [594, 410] width 9 height 9
radio input "true"
radio input "false"
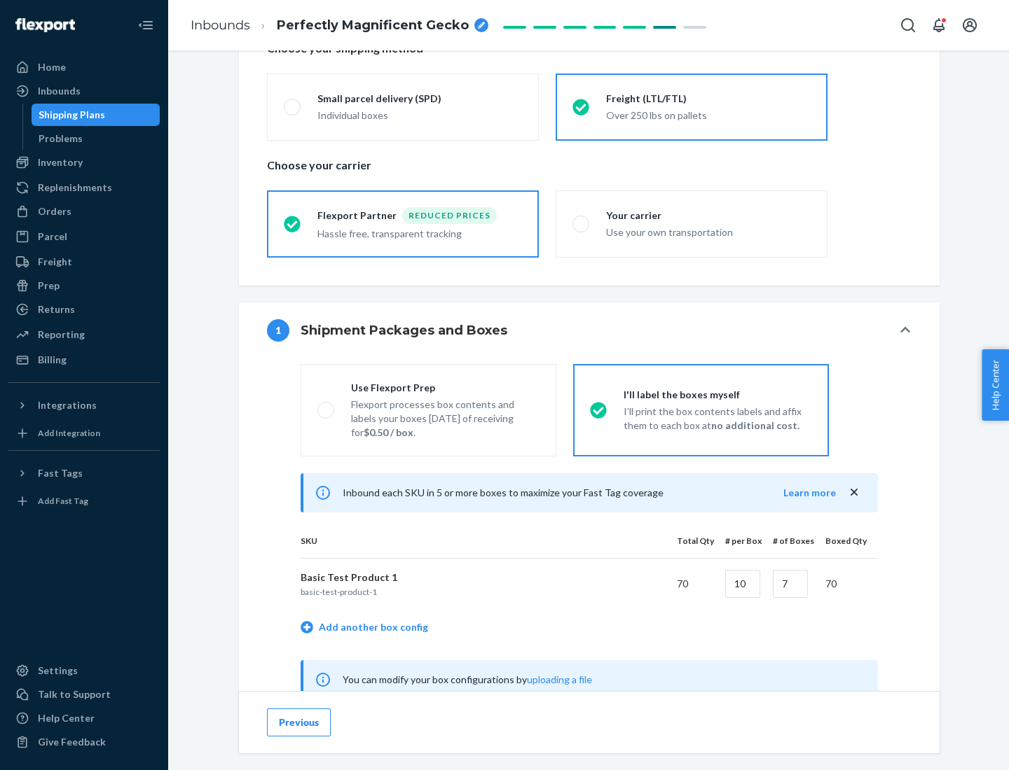
scroll to position [438, 0]
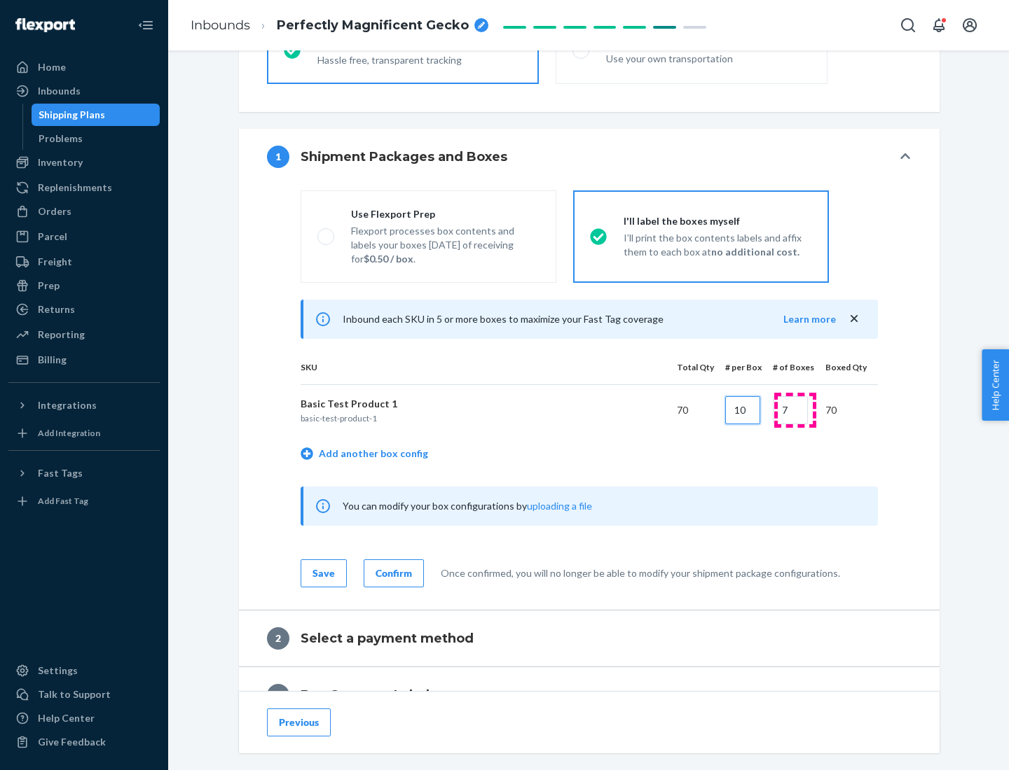
type input "10"
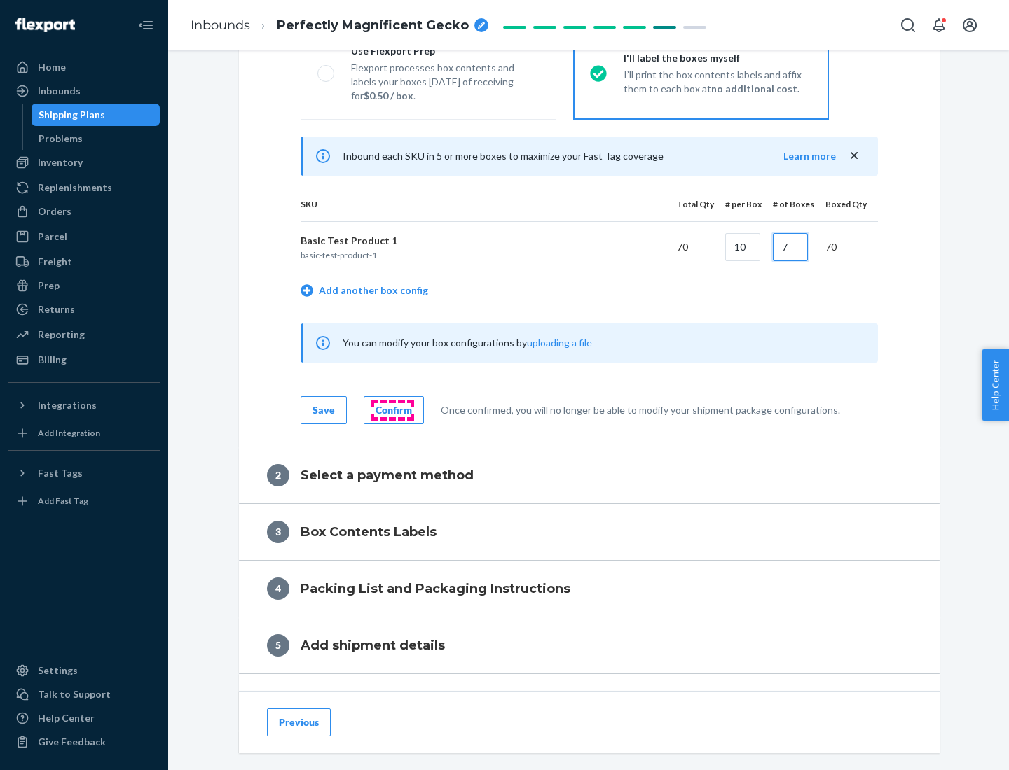
type input "7"
click at [392, 410] on div "Confirm" at bounding box center [393, 410] width 36 height 14
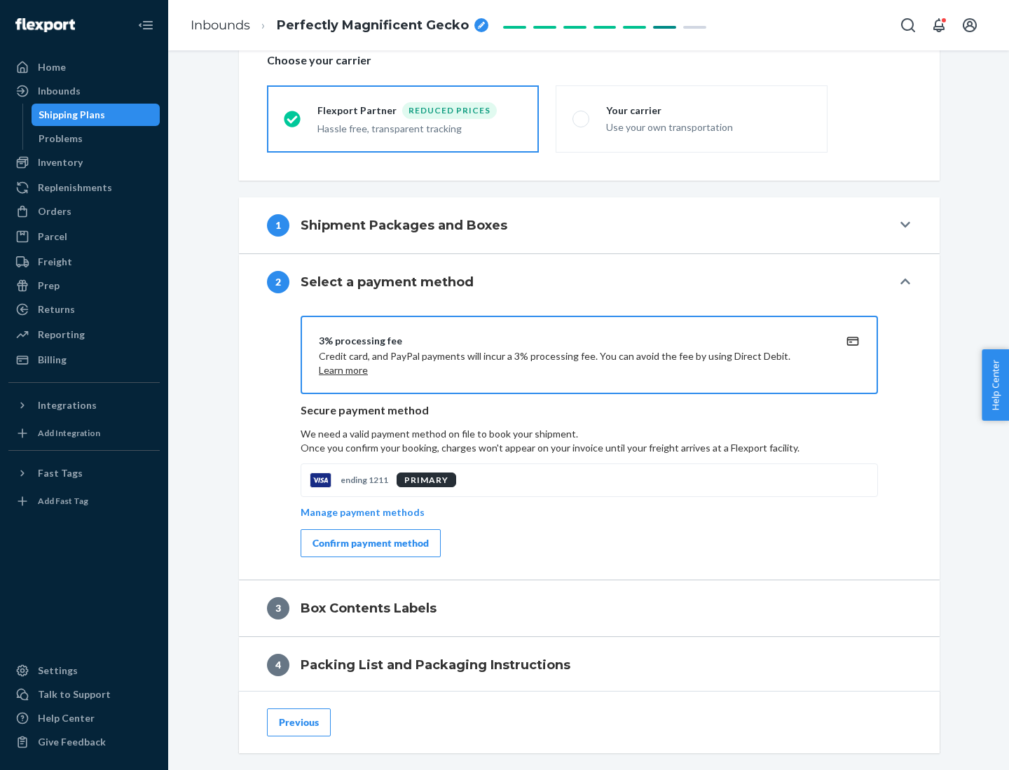
scroll to position [502, 0]
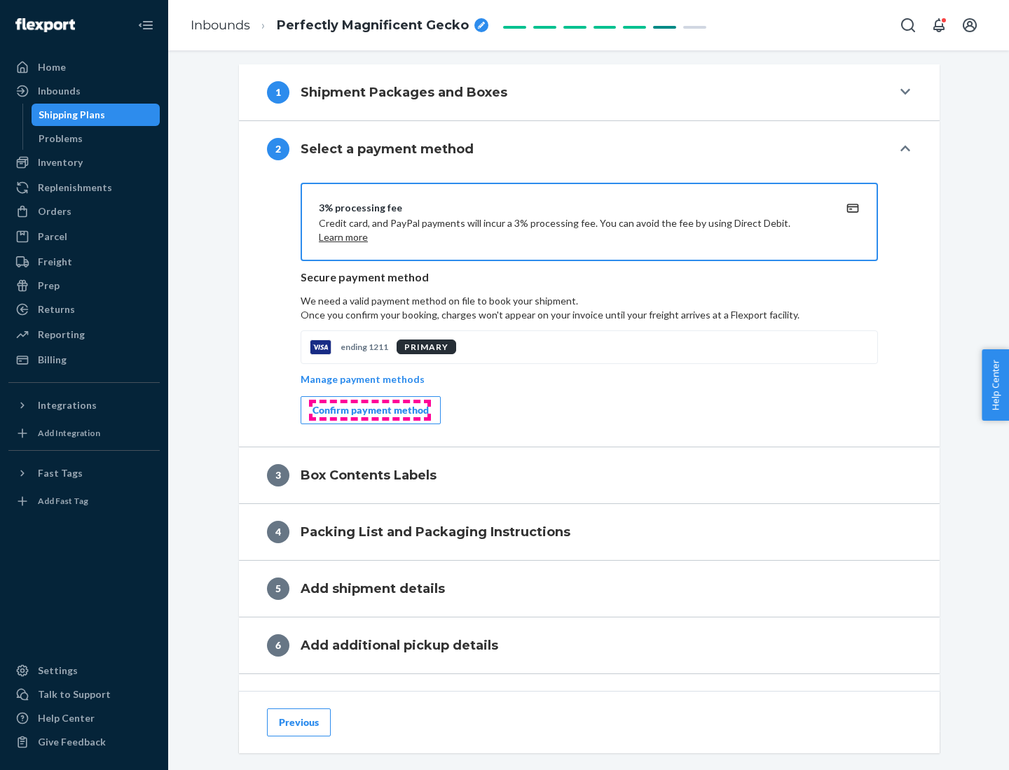
click at [369, 410] on div "Confirm payment method" at bounding box center [370, 410] width 116 height 14
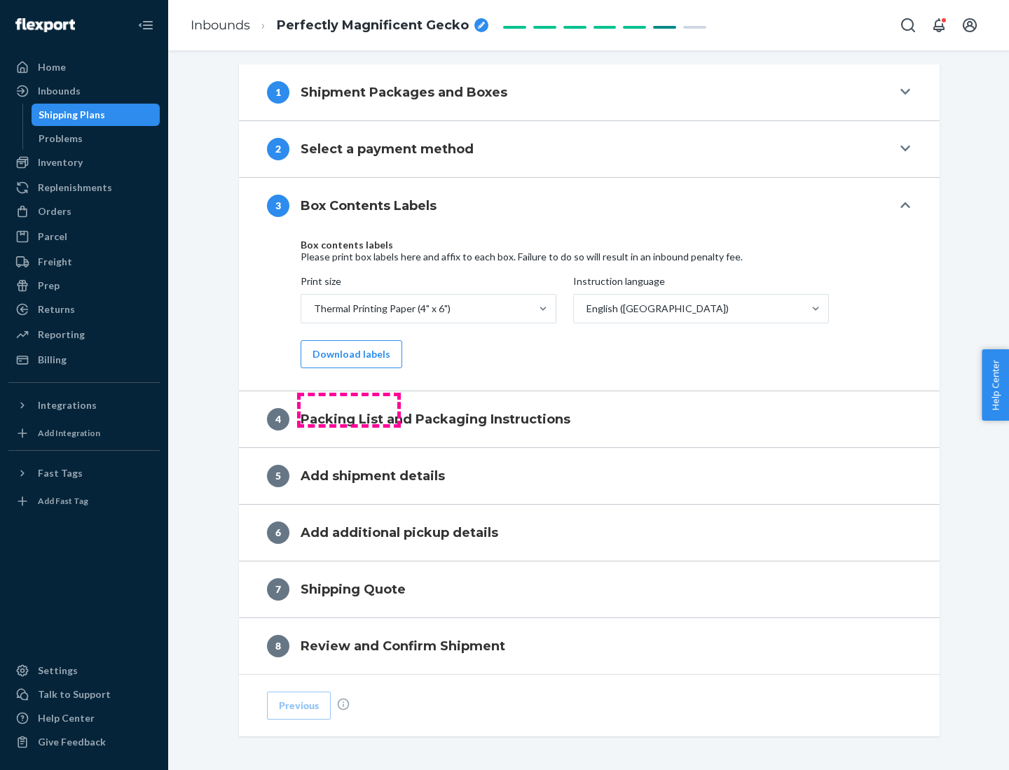
scroll to position [446, 0]
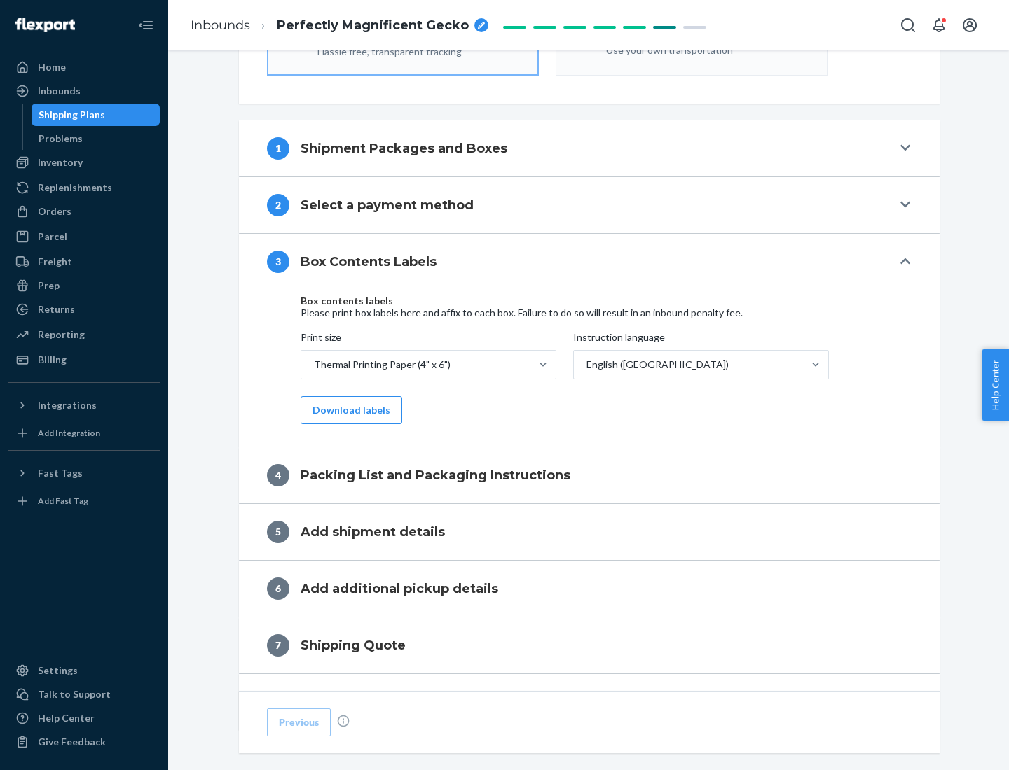
click at [348, 410] on button "Download labels" at bounding box center [351, 410] width 102 height 28
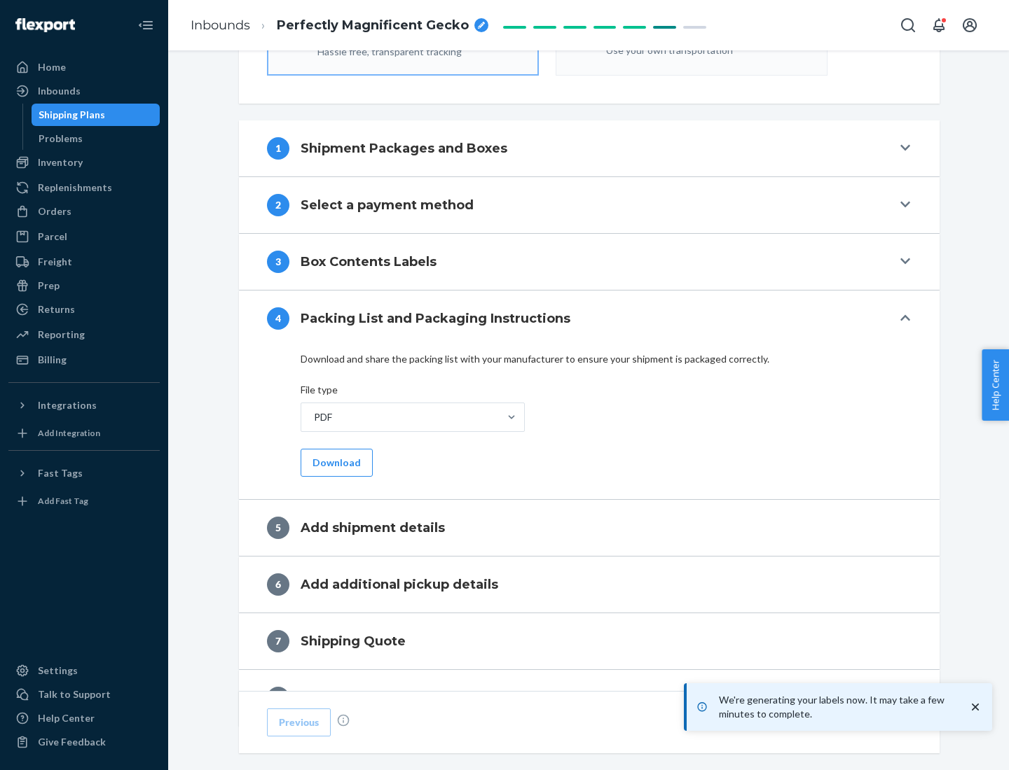
scroll to position [499, 0]
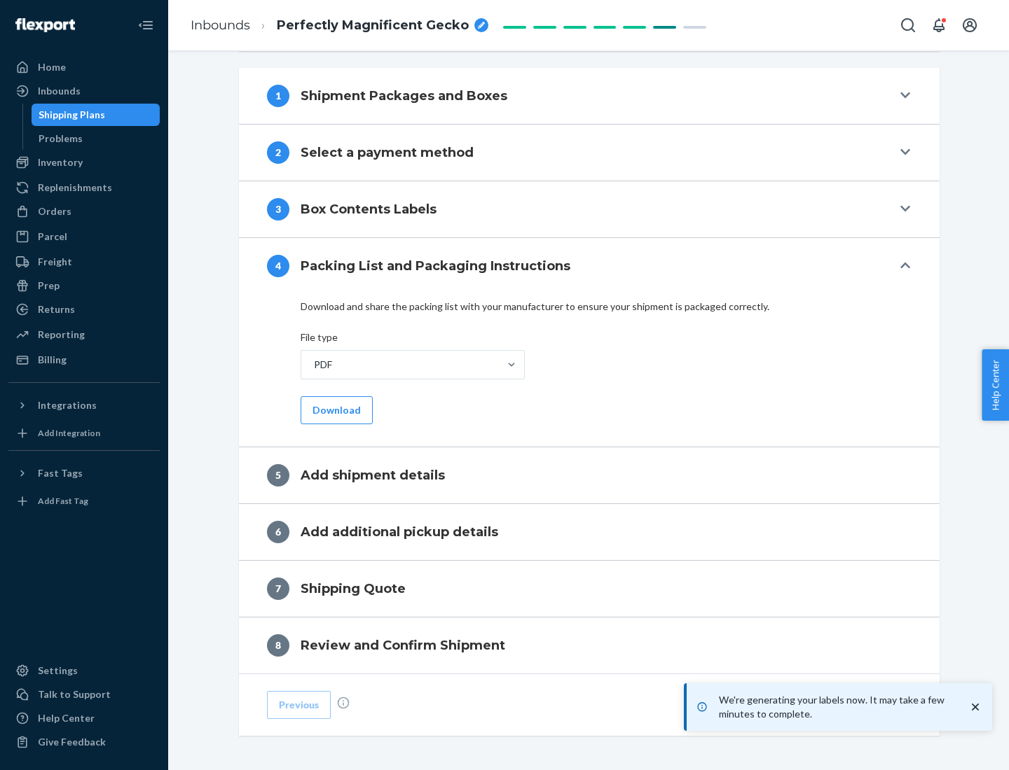
click at [335, 410] on button "Download" at bounding box center [336, 410] width 72 height 28
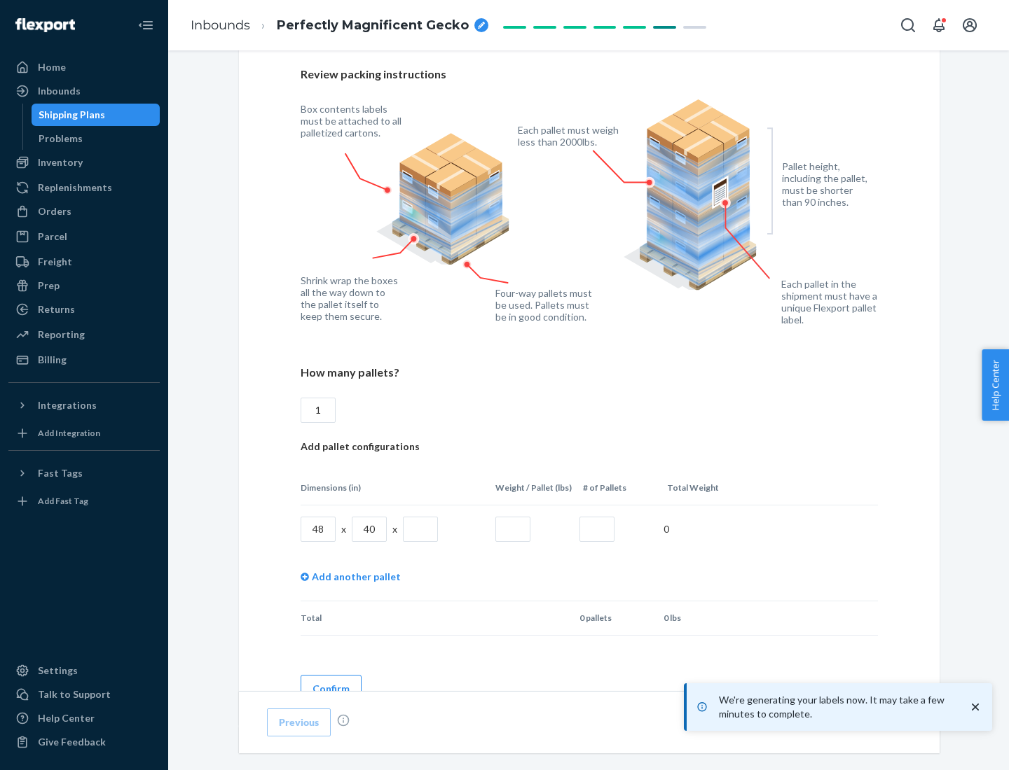
scroll to position [1018, 0]
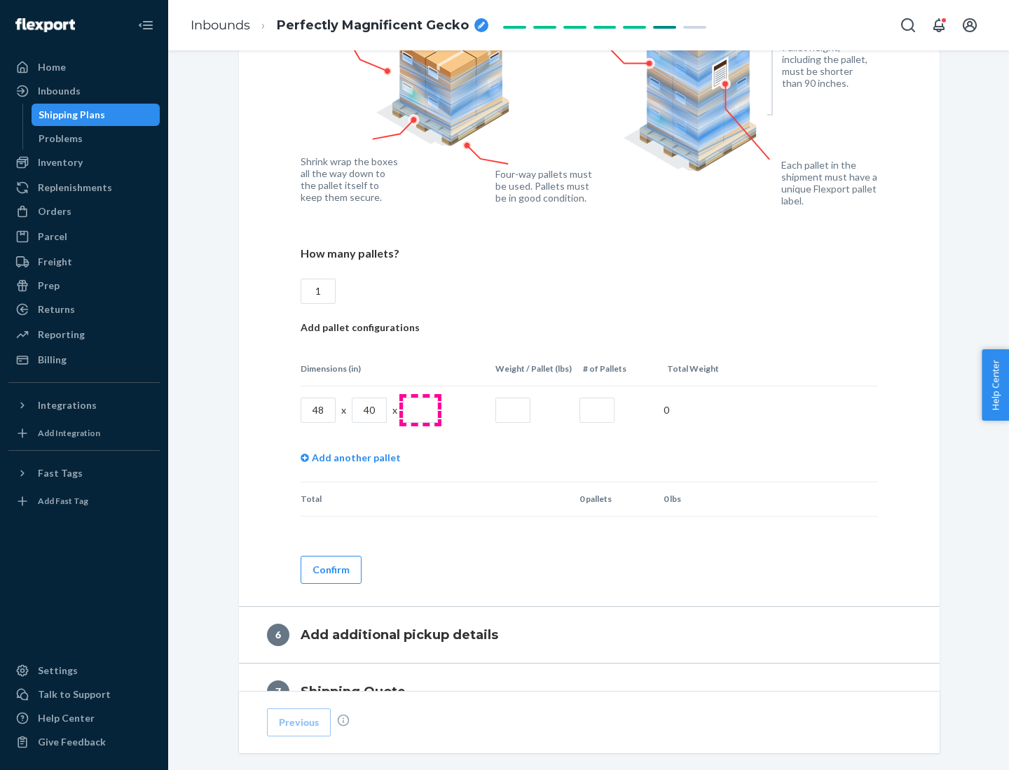
type input "1"
type input "40"
type input "200"
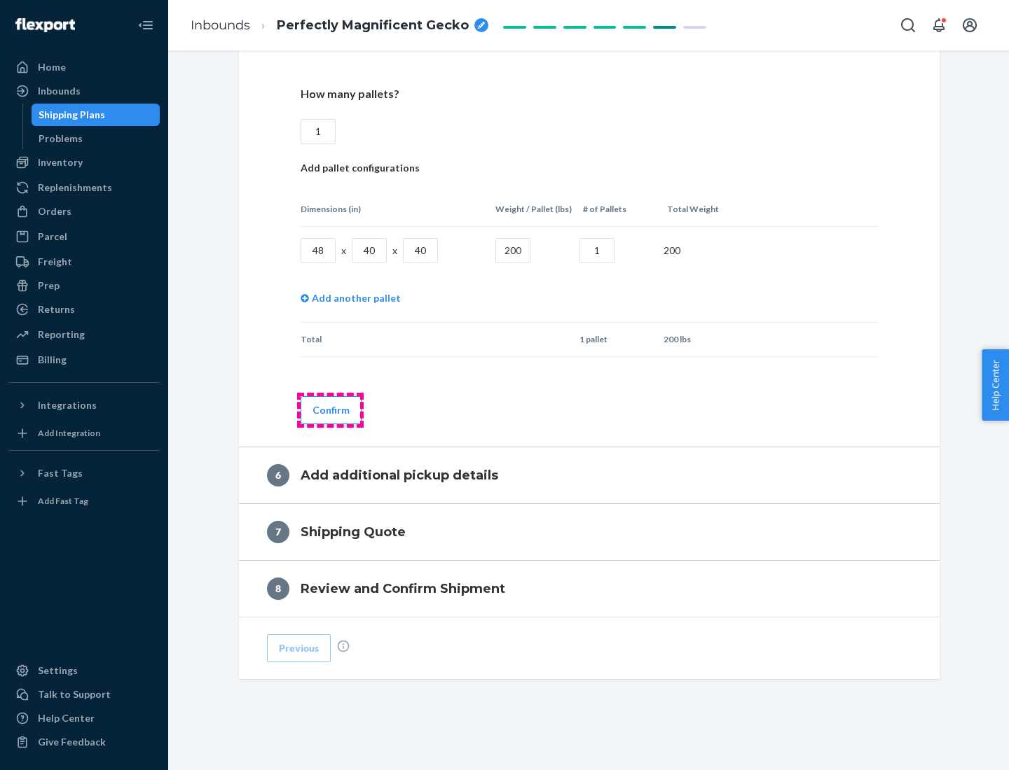
type input "1"
click at [330, 410] on button "Confirm" at bounding box center [330, 410] width 61 height 28
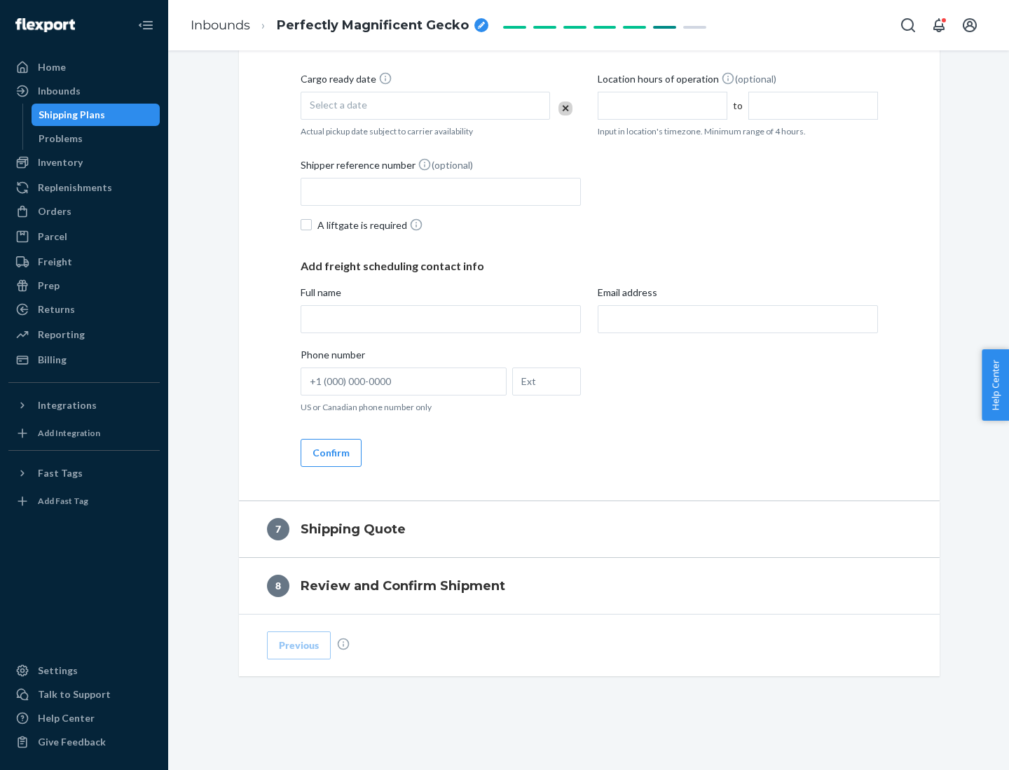
scroll to position [536, 0]
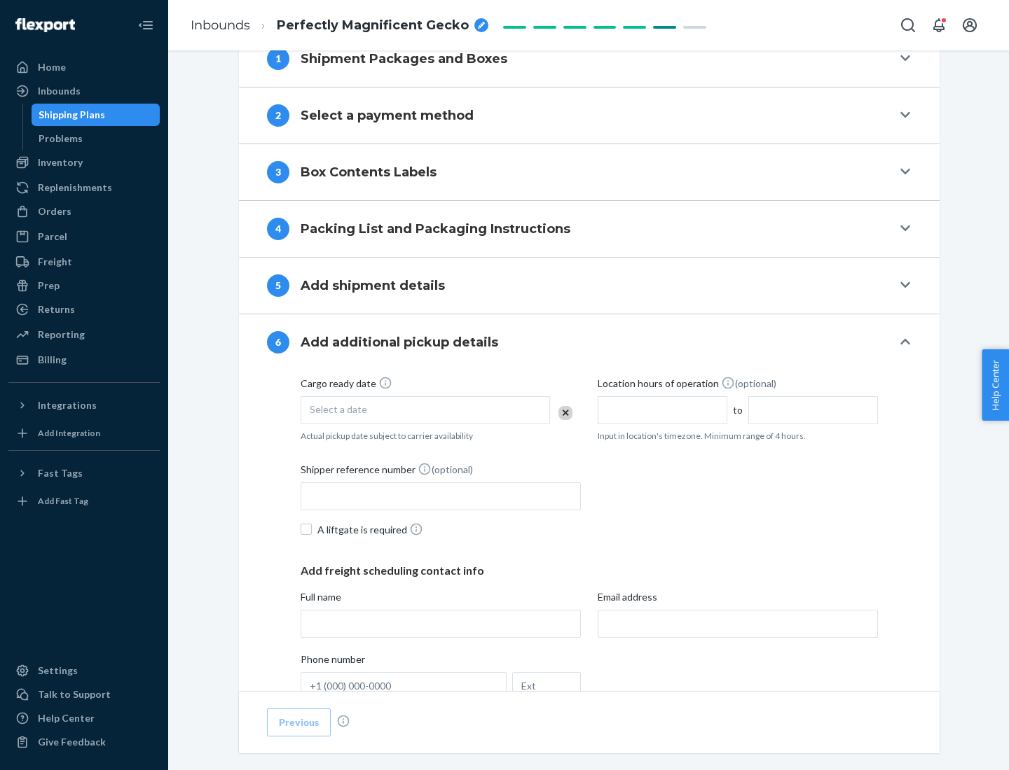
click at [425, 410] on div "Select a date" at bounding box center [424, 410] width 249 height 28
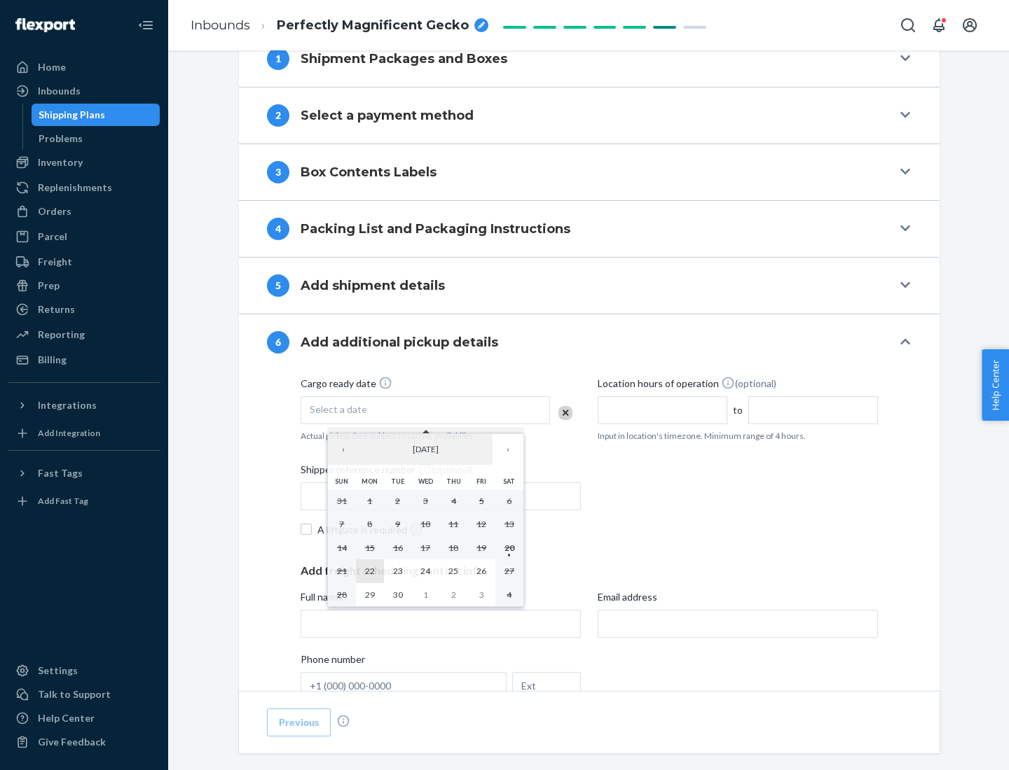
click at [369, 571] on abbr "22" at bounding box center [370, 571] width 10 height 11
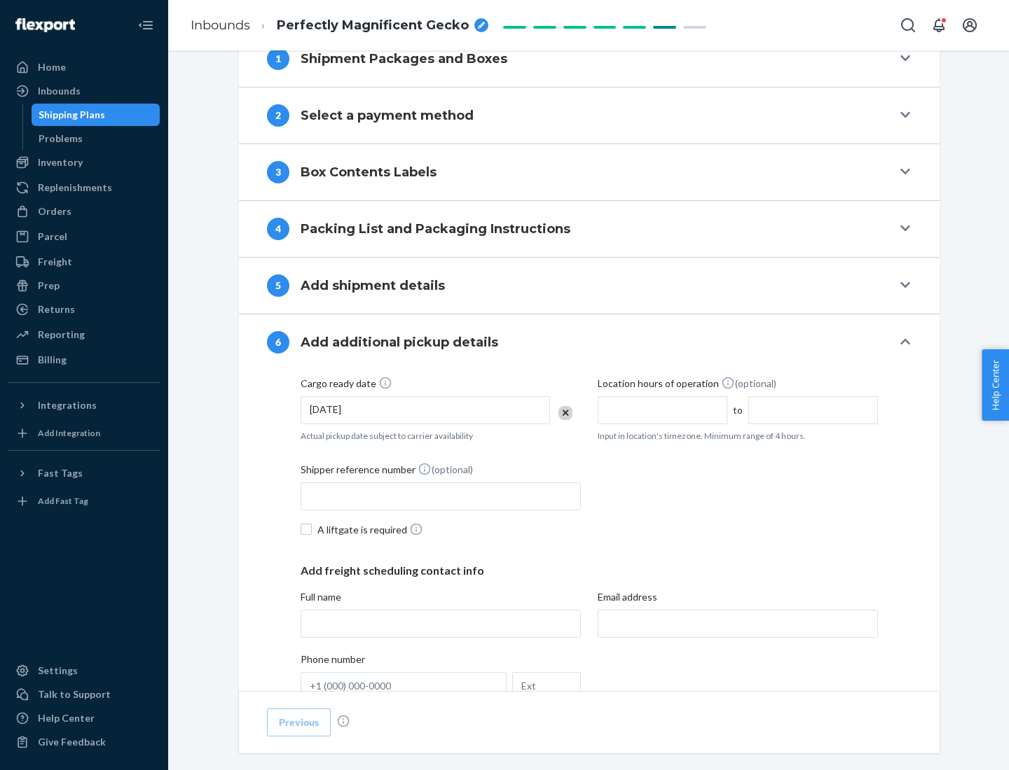
scroll to position [749, 0]
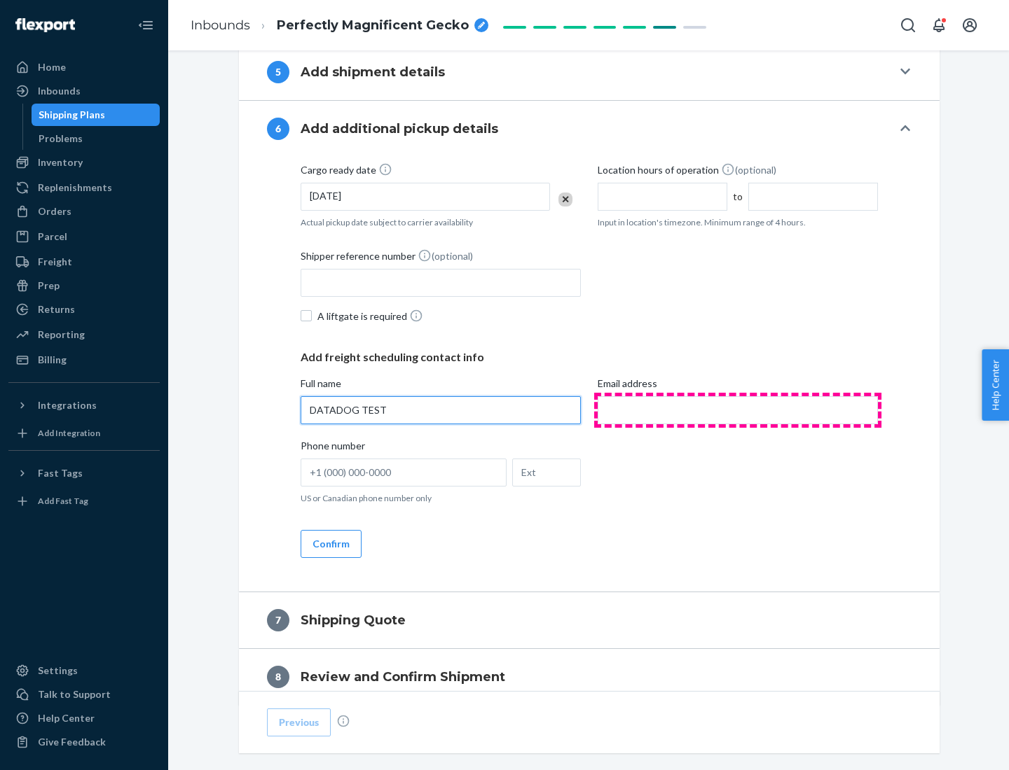
type input "DATADOG TEST"
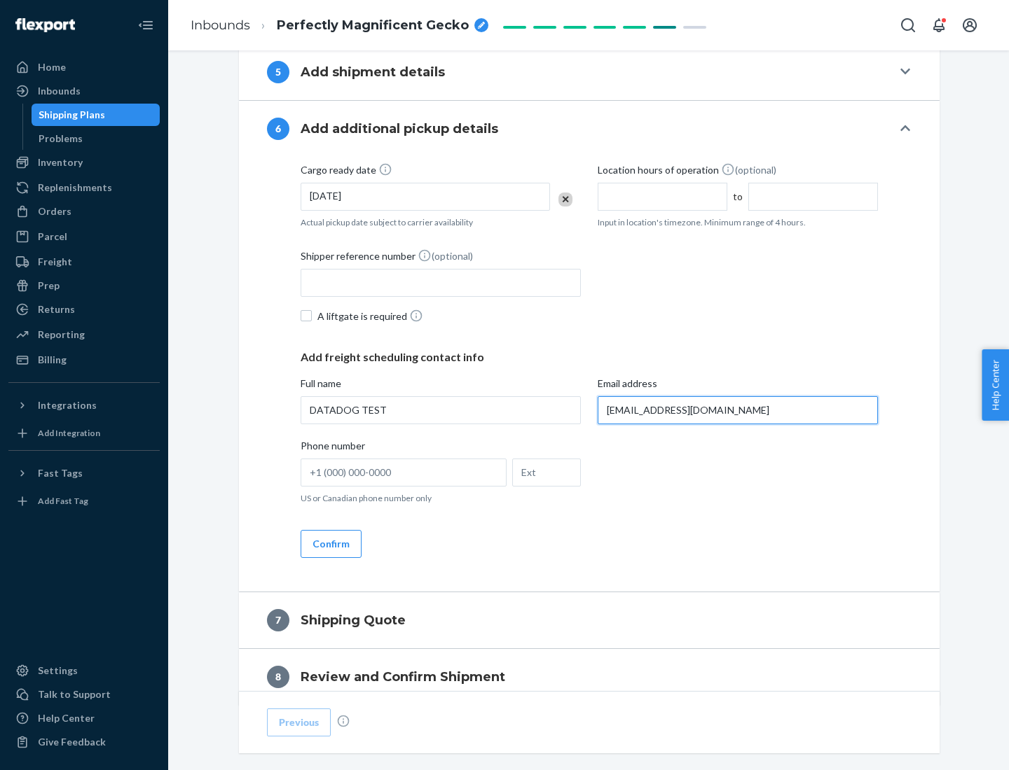
scroll to position [812, 0]
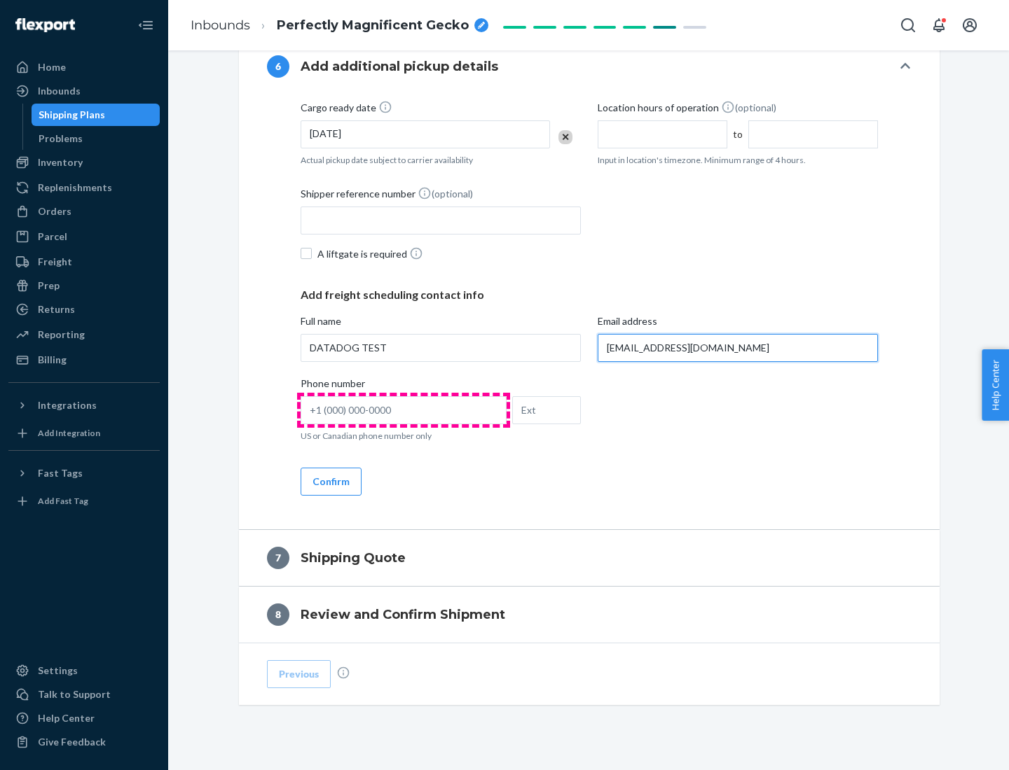
type input "[EMAIL_ADDRESS][DOMAIN_NAME]"
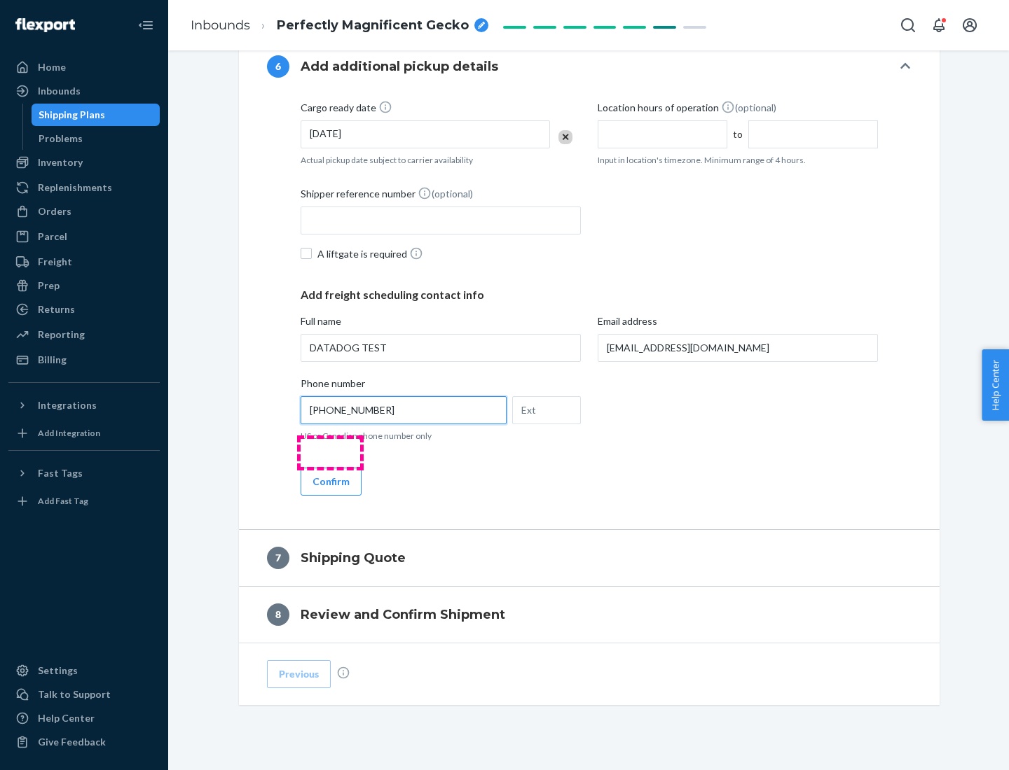
scroll to position [840, 0]
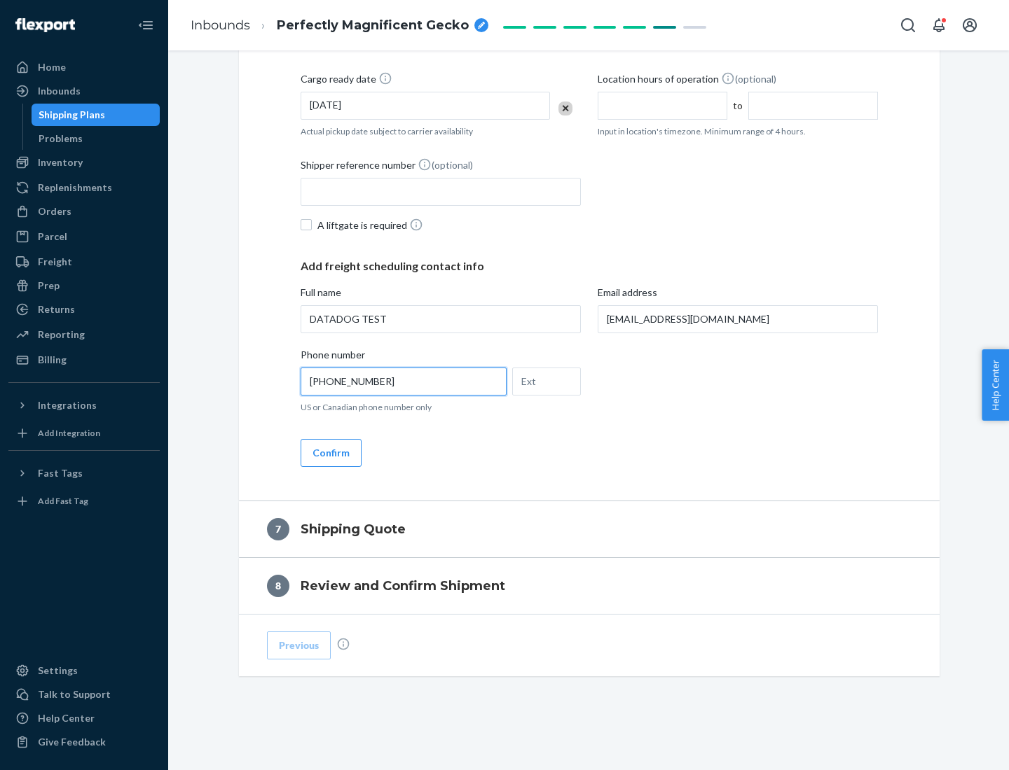
type input "[PHONE_NUMBER]"
click at [330, 452] on button "Confirm" at bounding box center [330, 453] width 61 height 28
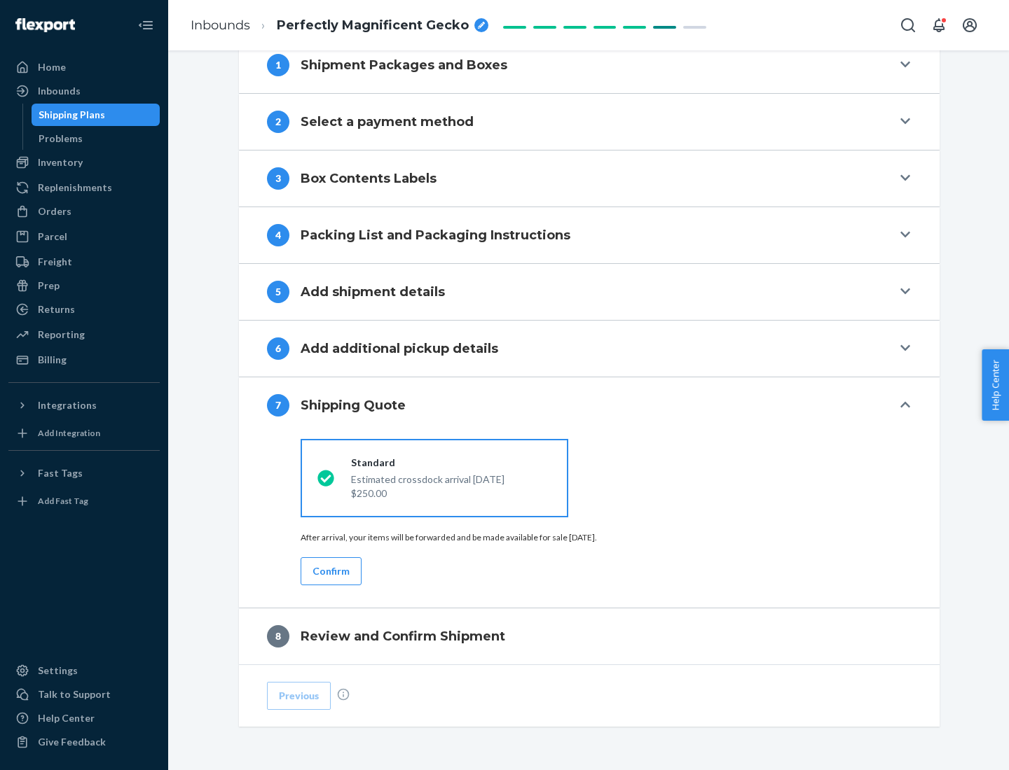
scroll to position [580, 0]
